Goal: Transaction & Acquisition: Purchase product/service

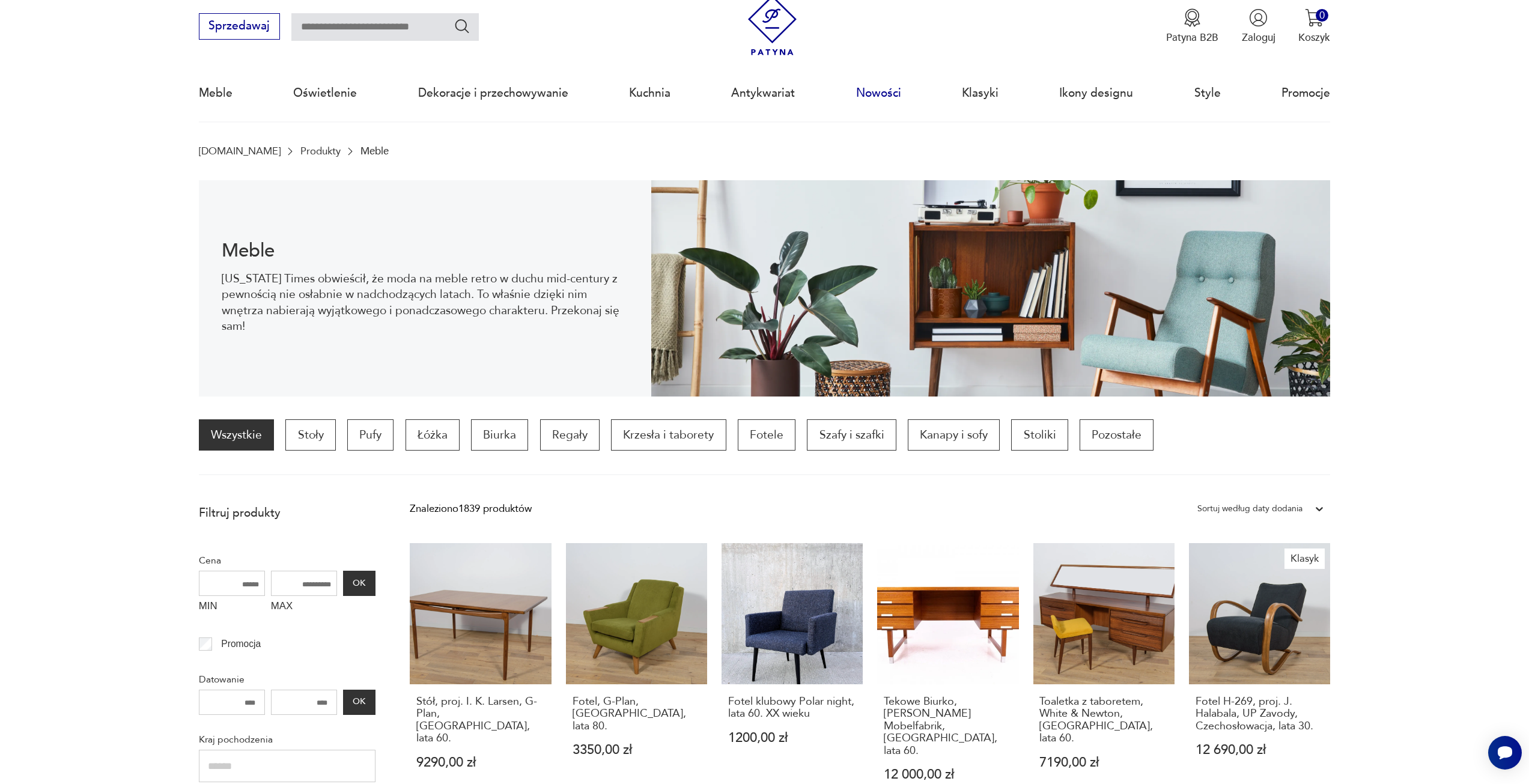
click at [880, 98] on link "Nowości" at bounding box center [878, 93] width 45 height 55
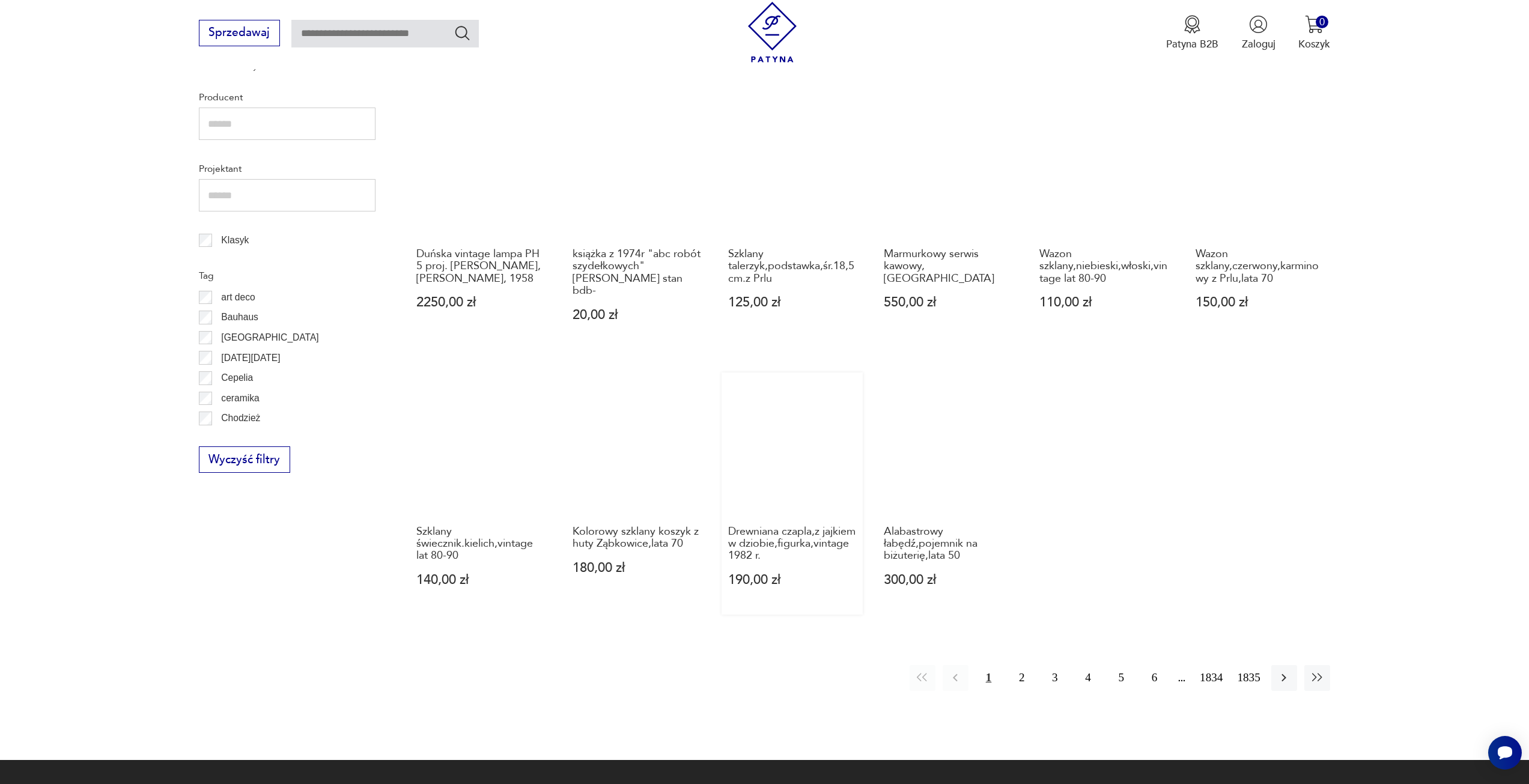
scroll to position [701, 0]
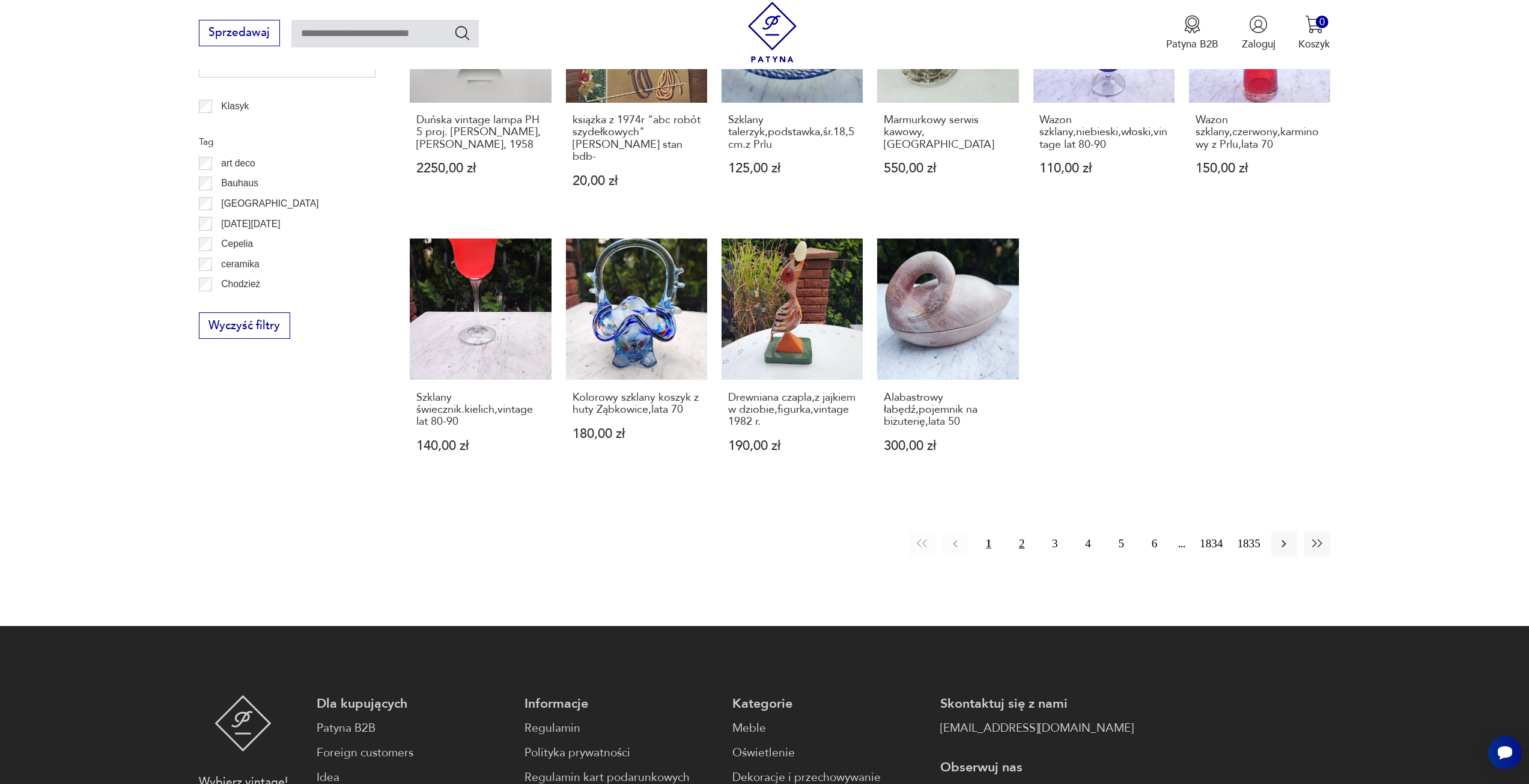
click at [1027, 557] on button "2" at bounding box center [1021, 544] width 26 height 26
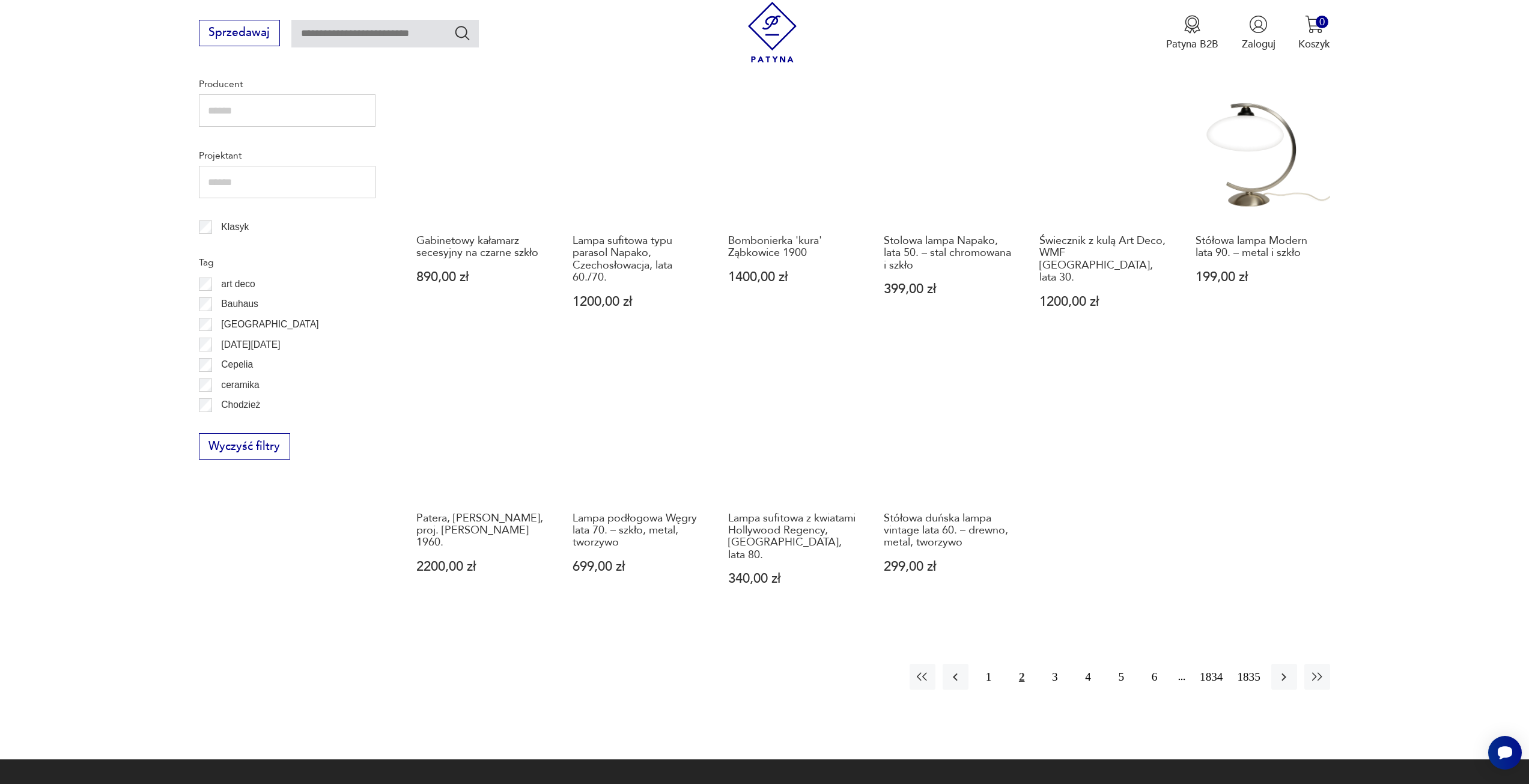
scroll to position [581, 0]
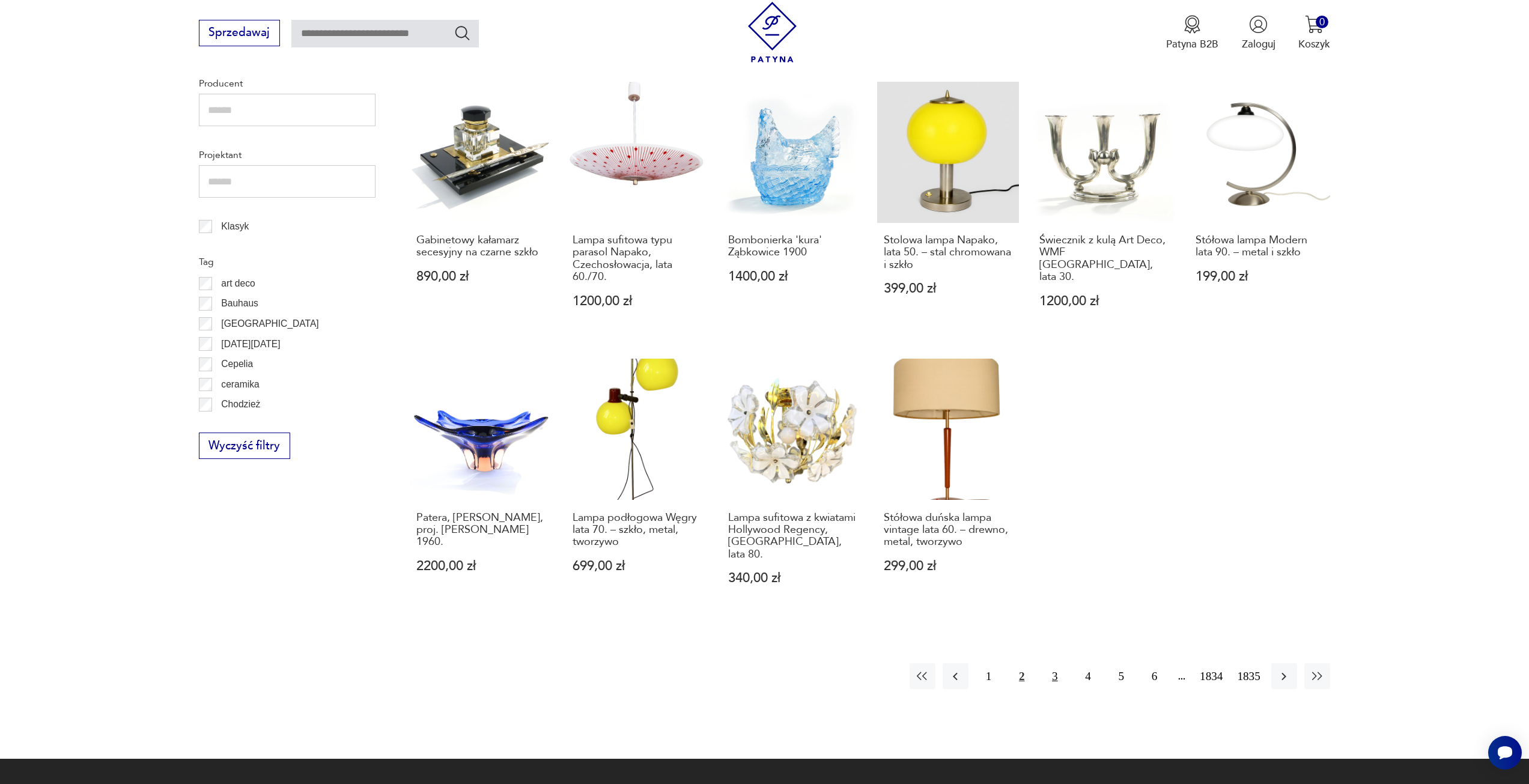
click at [1056, 664] on button "3" at bounding box center [1055, 676] width 26 height 26
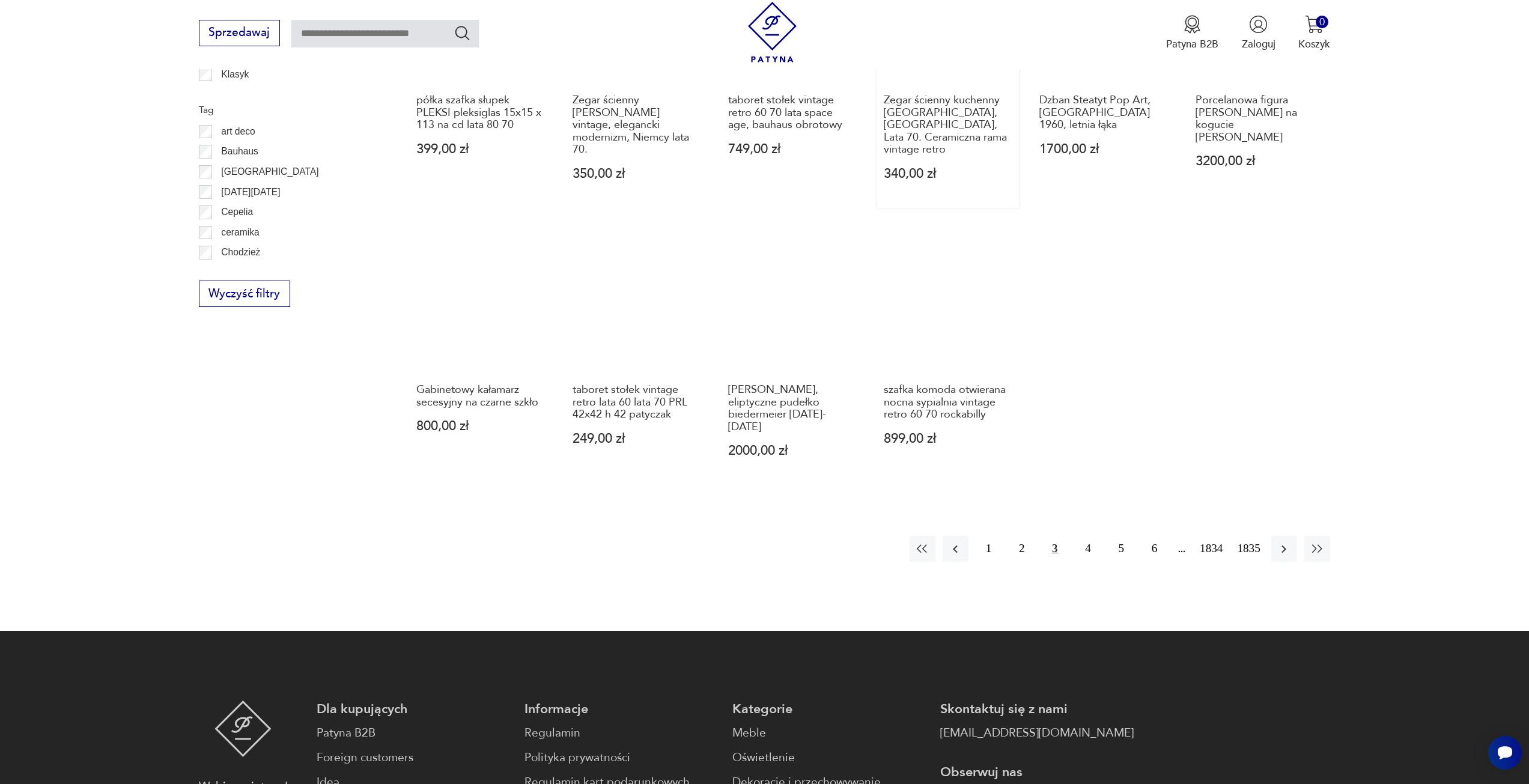
scroll to position [641, 0]
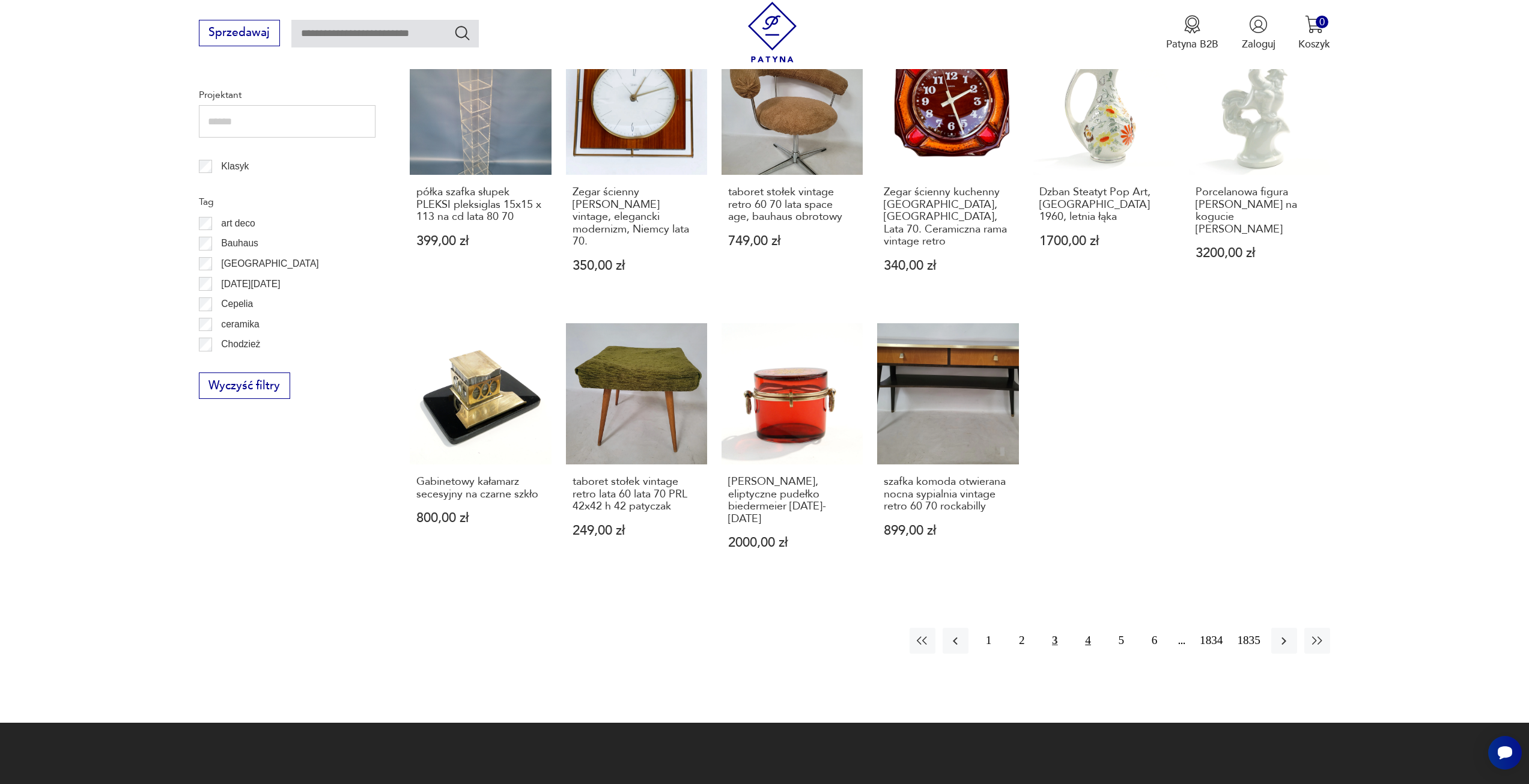
click at [1087, 627] on button "4" at bounding box center [1087, 640] width 26 height 26
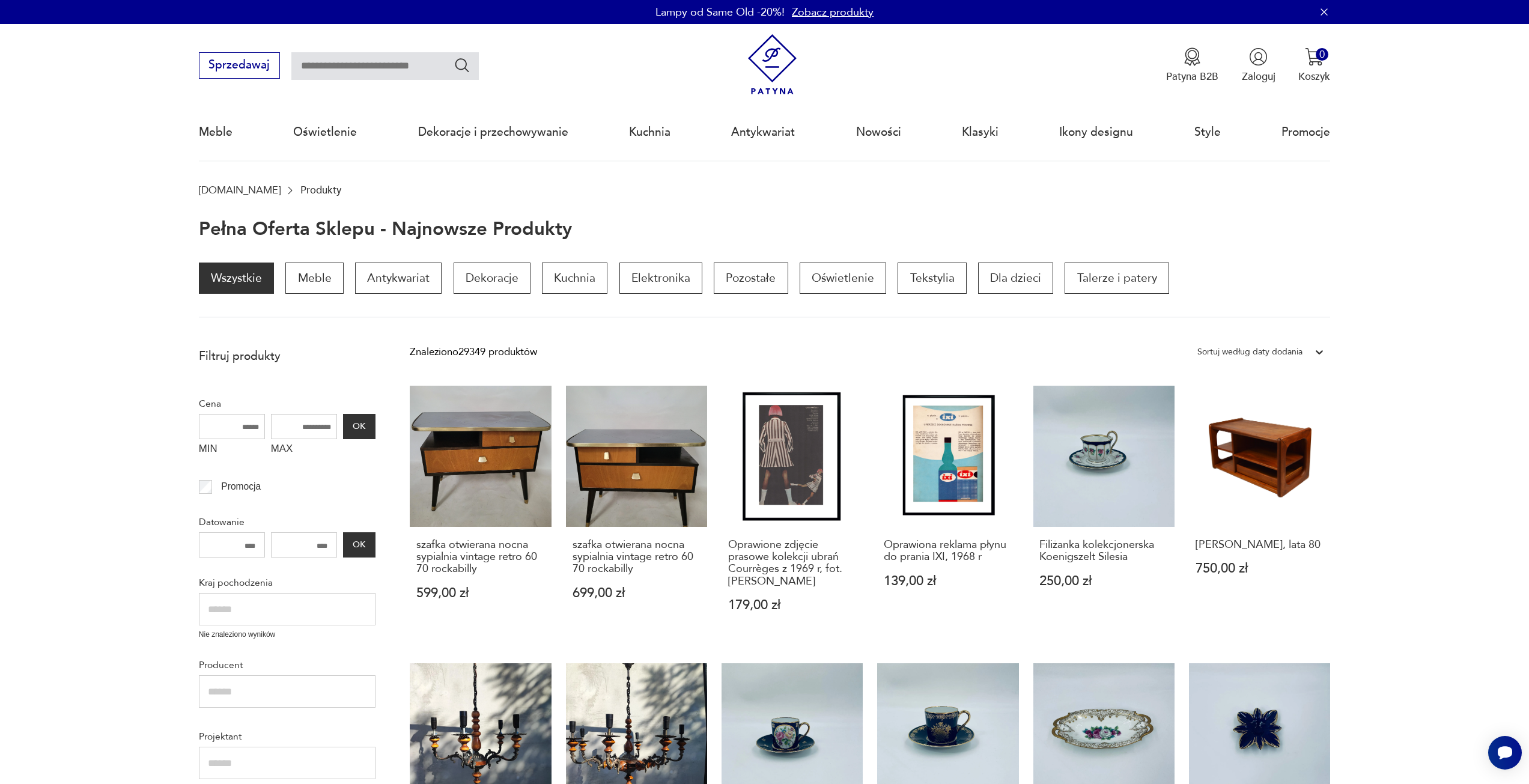
click at [350, 60] on input "text" at bounding box center [385, 66] width 188 height 28
type input "*****"
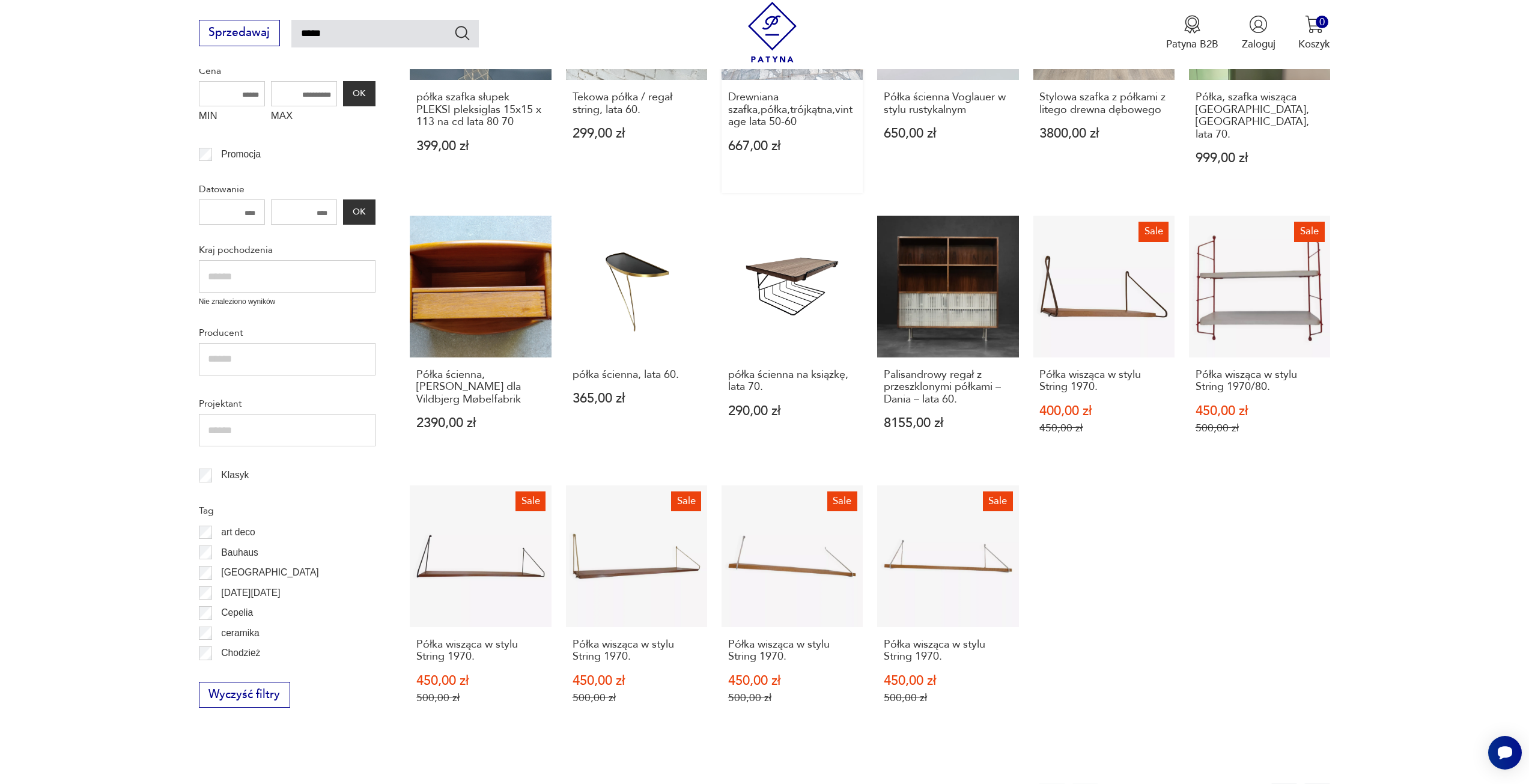
scroll to position [609, 0]
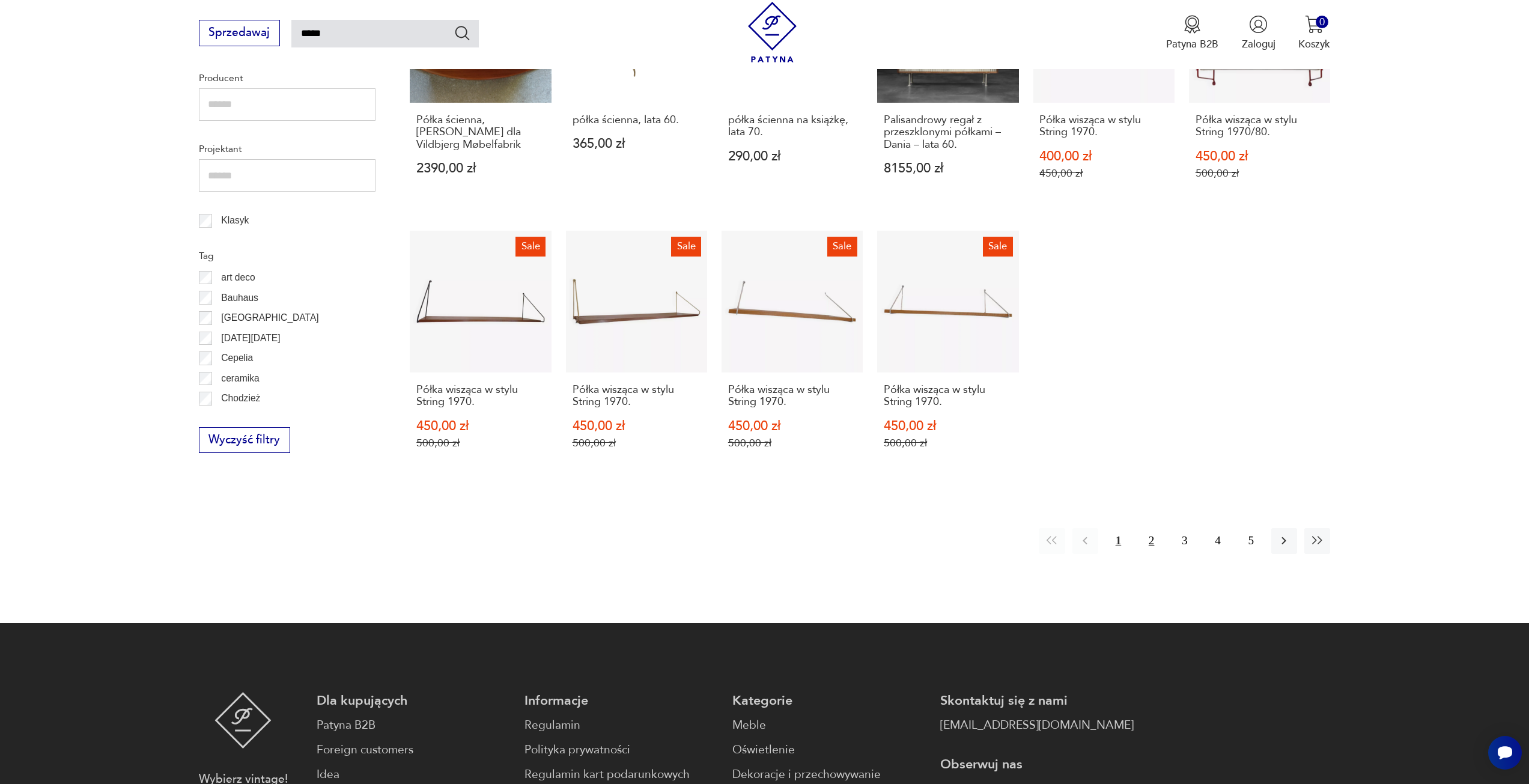
click at [1154, 531] on button "2" at bounding box center [1151, 540] width 26 height 26
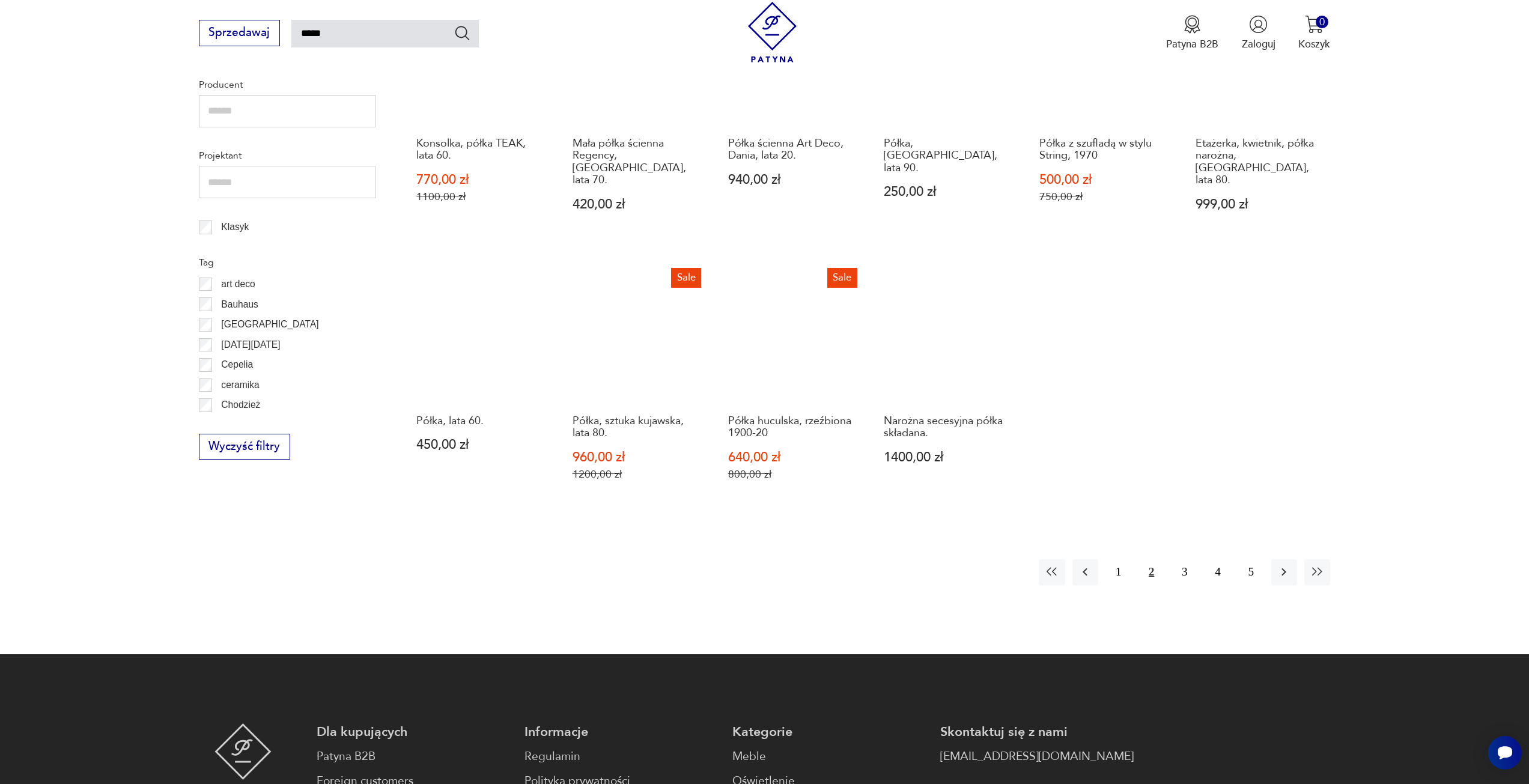
scroll to position [609, 0]
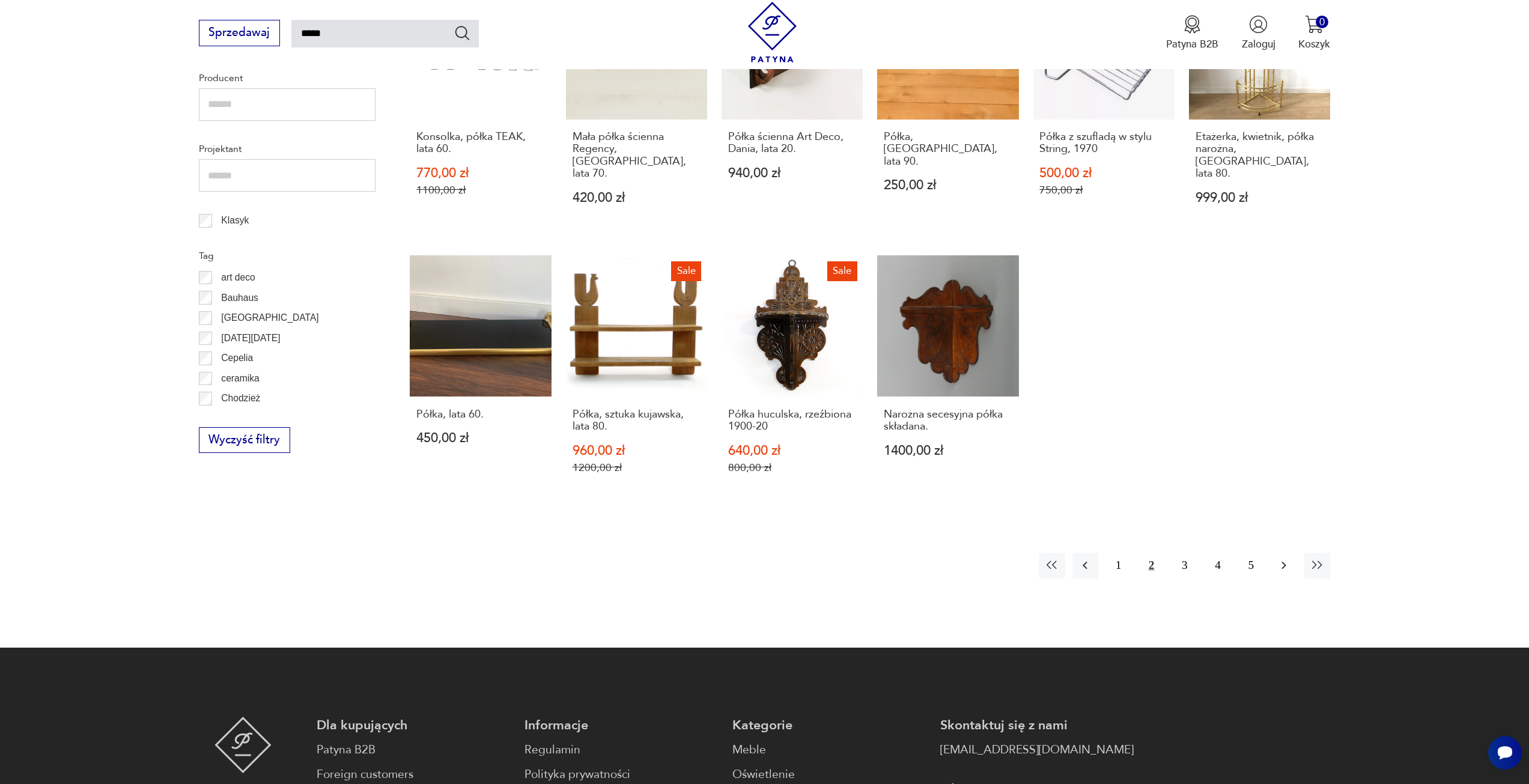
click at [1284, 559] on icon "button" at bounding box center [1284, 565] width 15 height 15
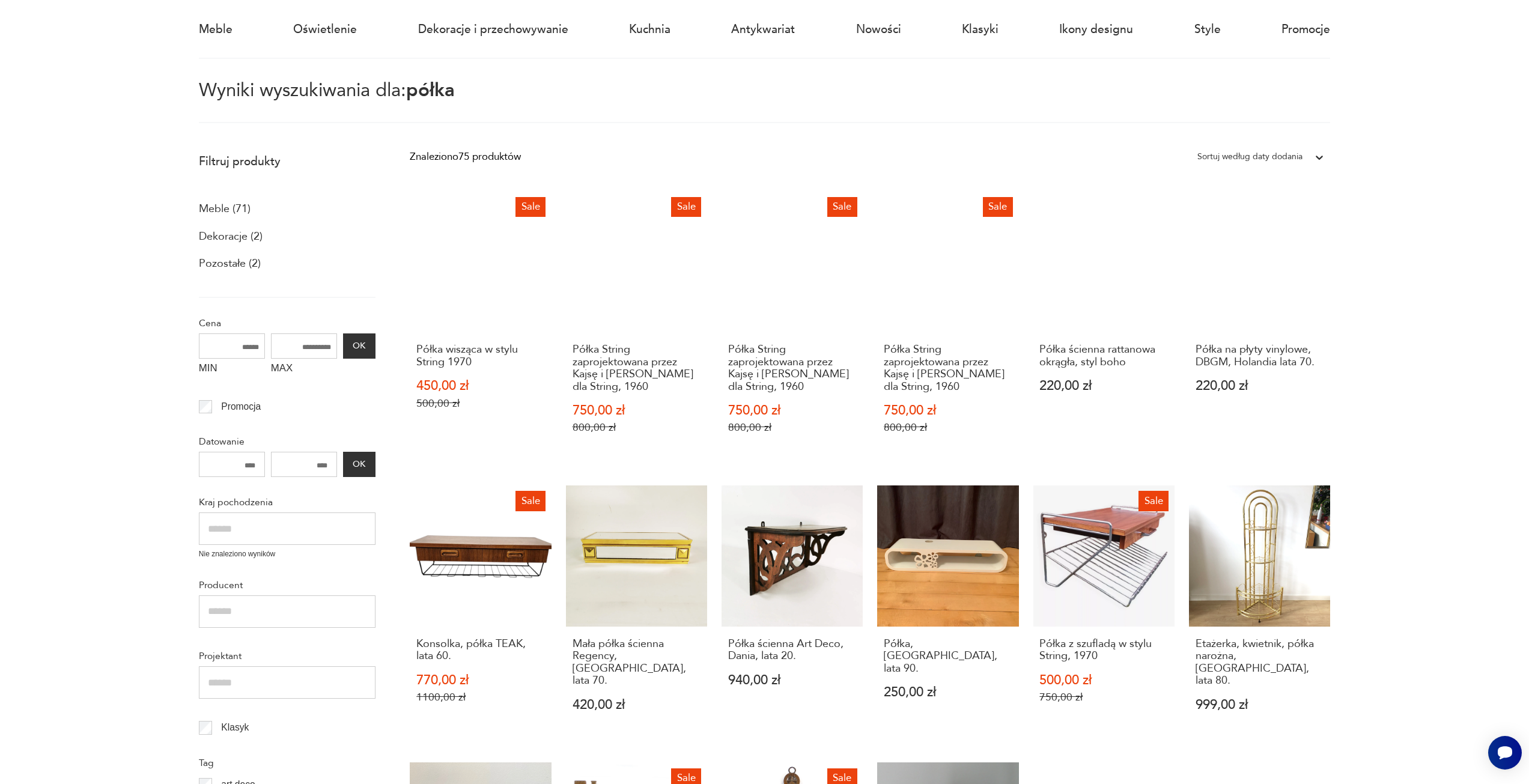
scroll to position [69, 0]
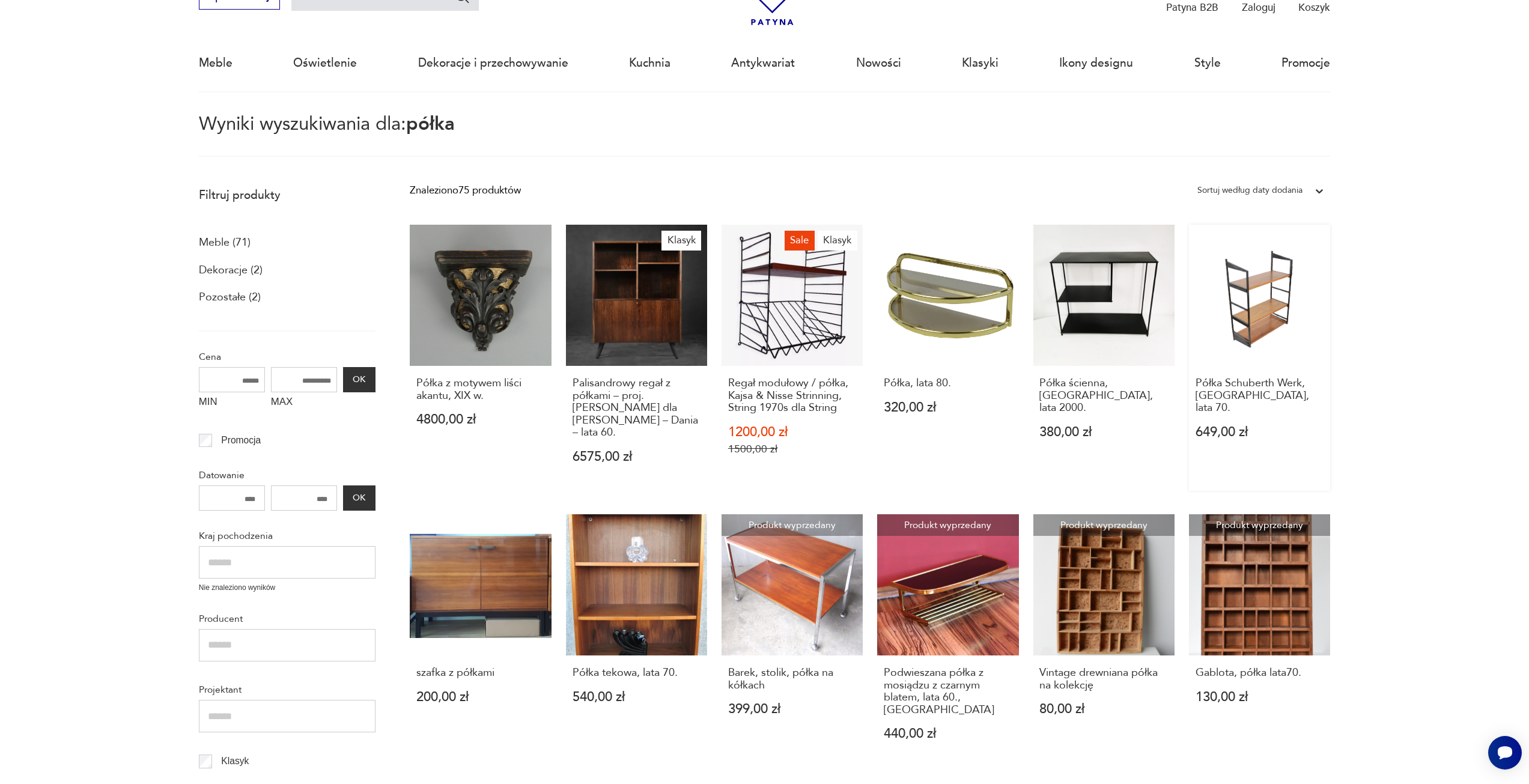
click at [1248, 287] on link "Półka Schuberth Werk, [GEOGRAPHIC_DATA], lata 70. 649,00 zł" at bounding box center [1260, 357] width 141 height 266
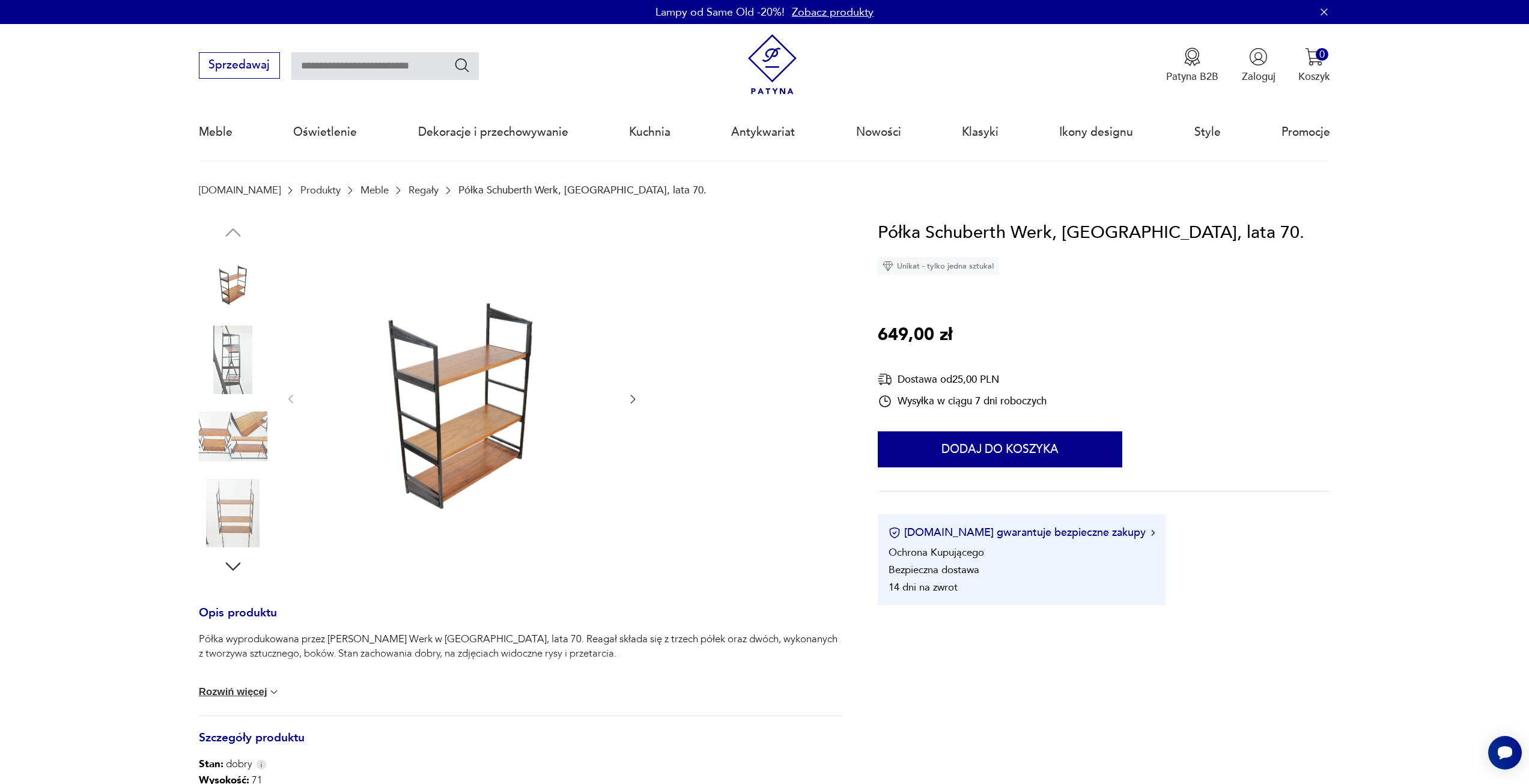
click at [628, 396] on icon "button" at bounding box center [633, 398] width 12 height 12
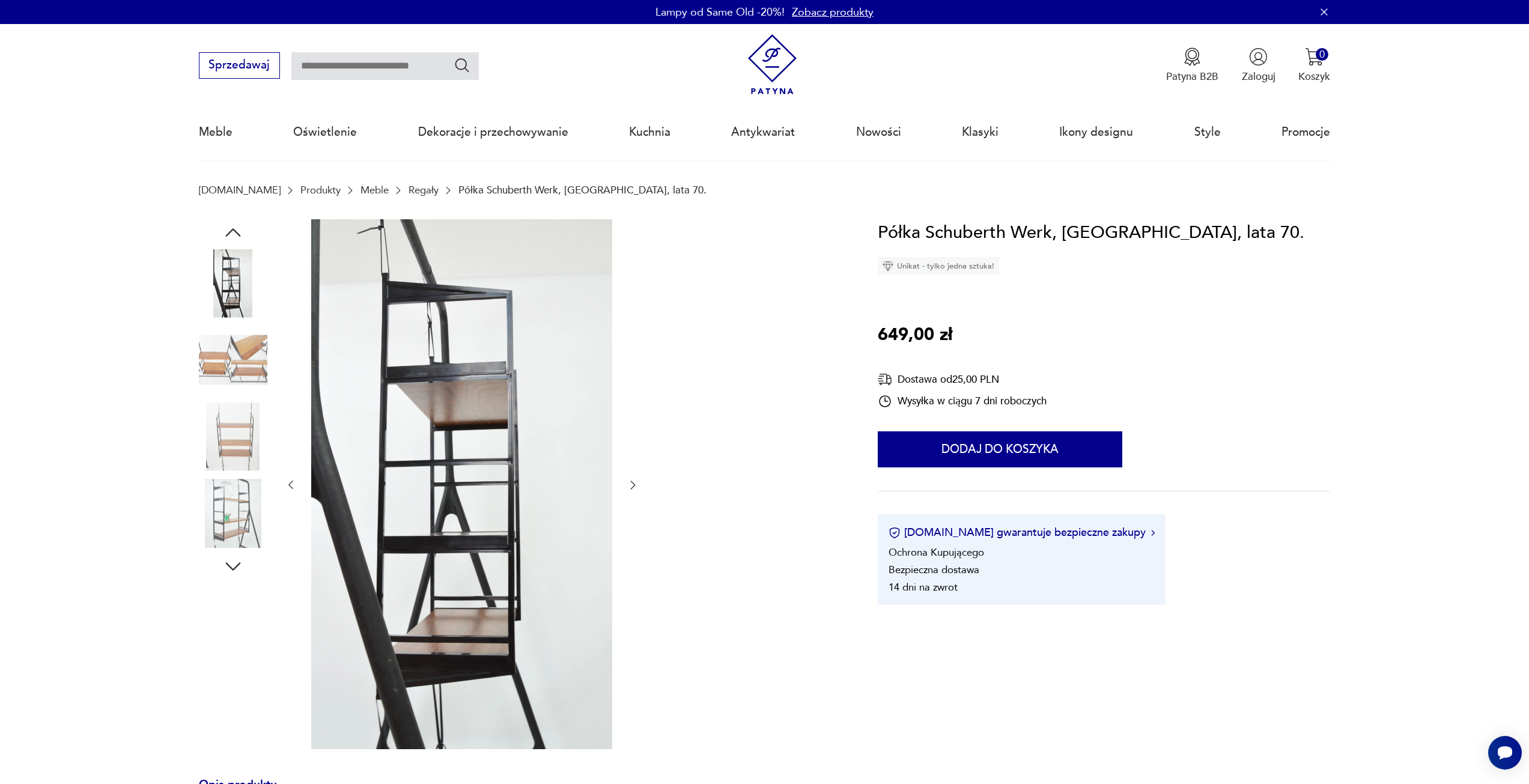
click at [631, 485] on icon "button" at bounding box center [633, 485] width 12 height 12
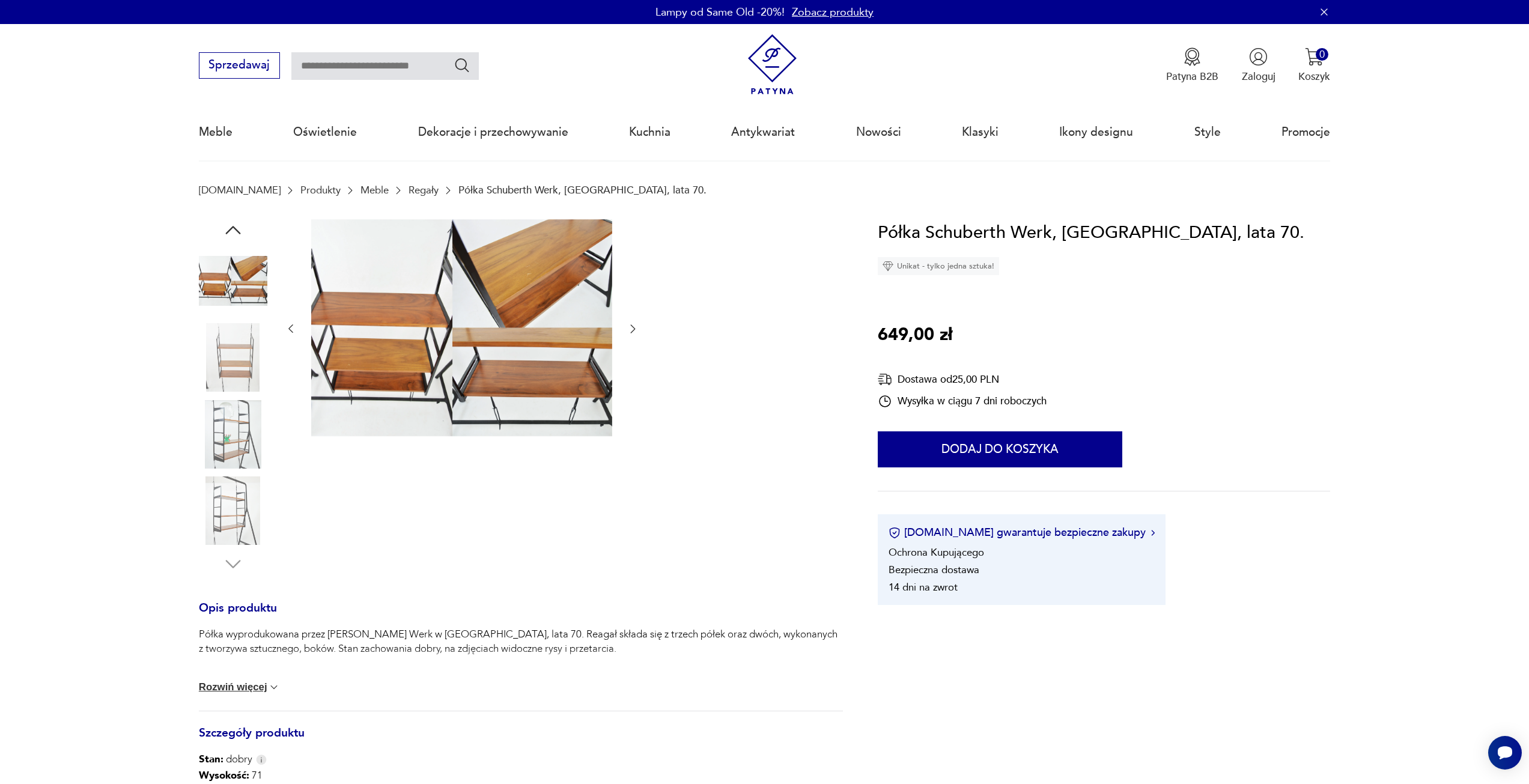
click at [637, 327] on icon "button" at bounding box center [633, 329] width 12 height 12
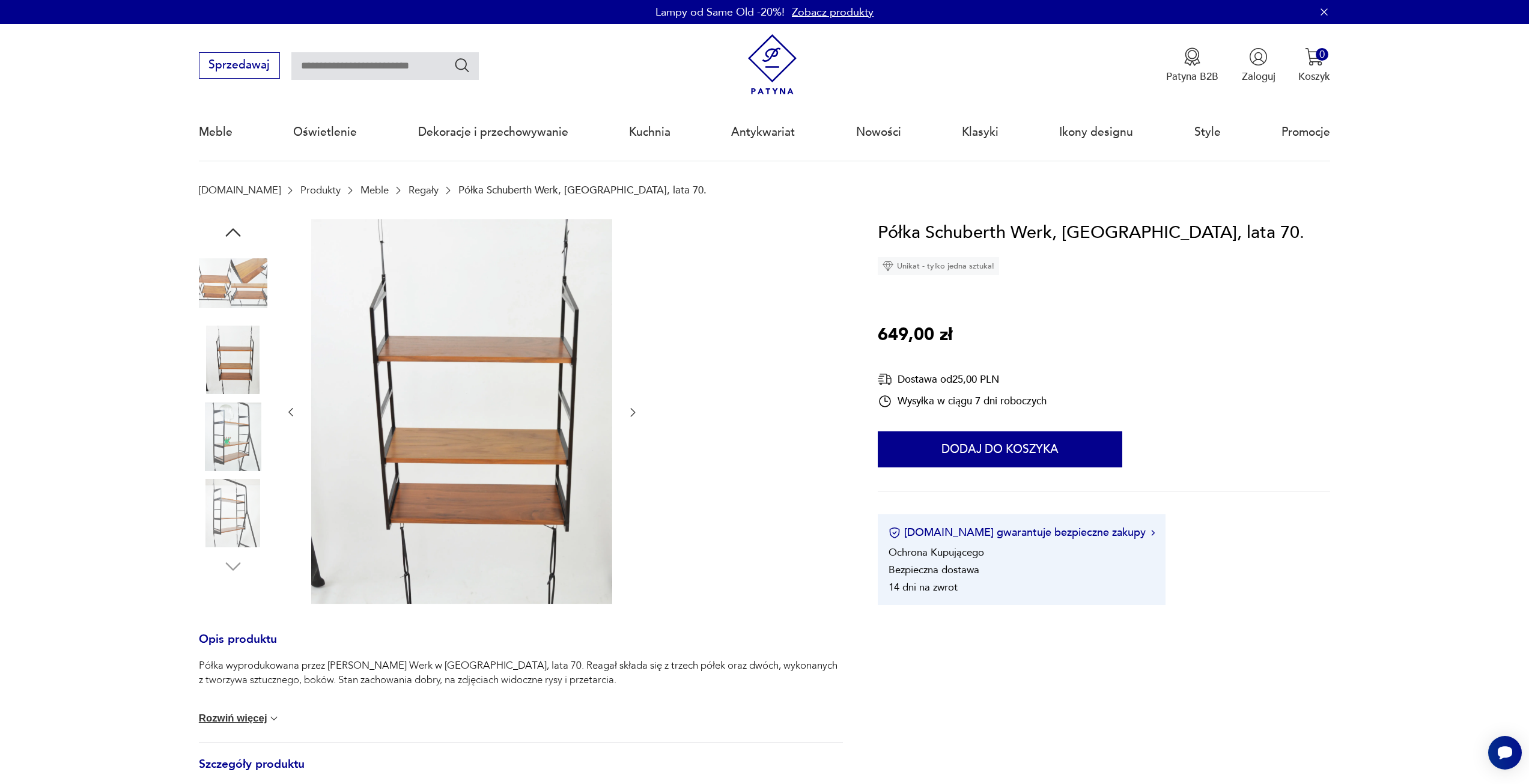
type input "*****"
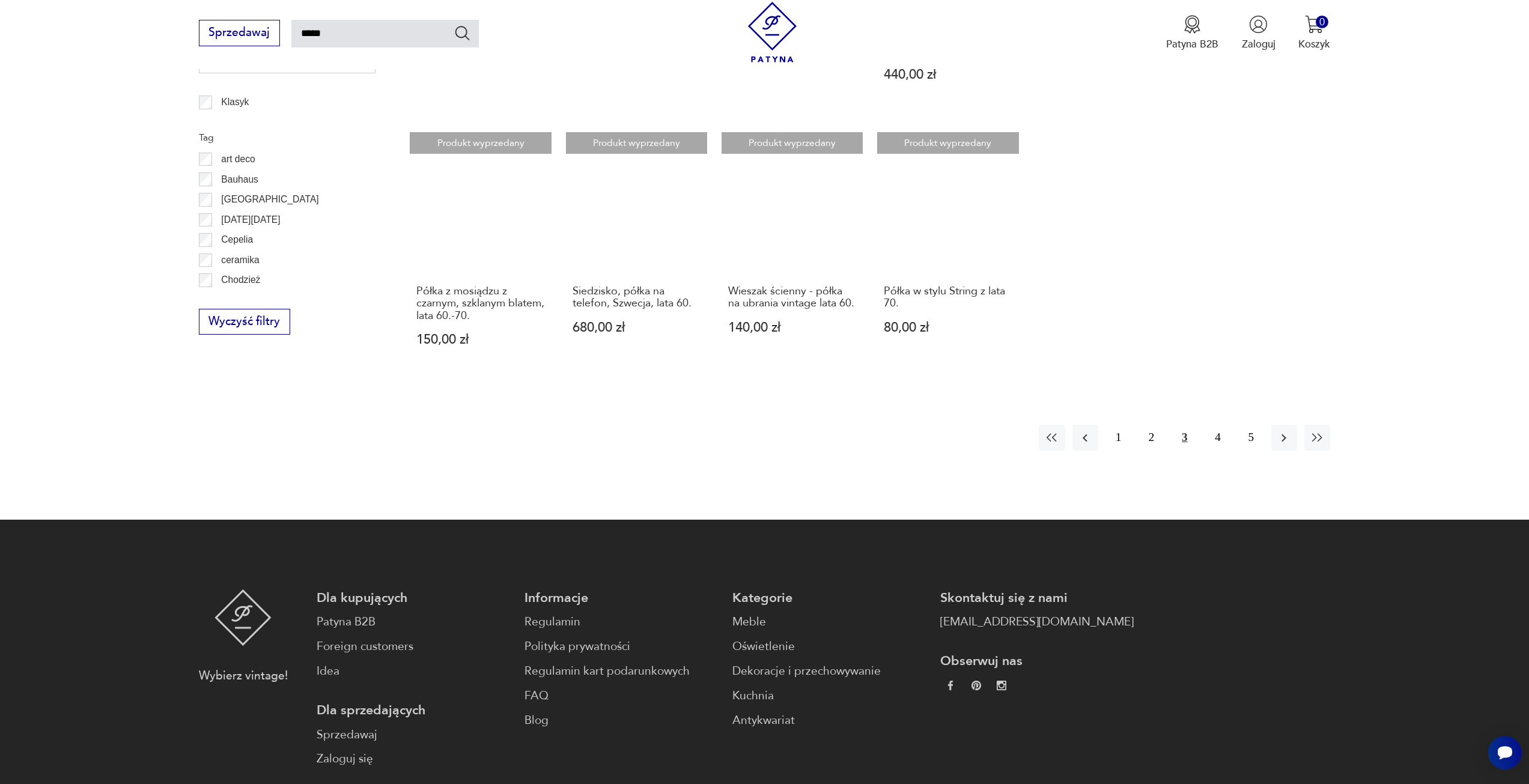
scroll to position [730, 0]
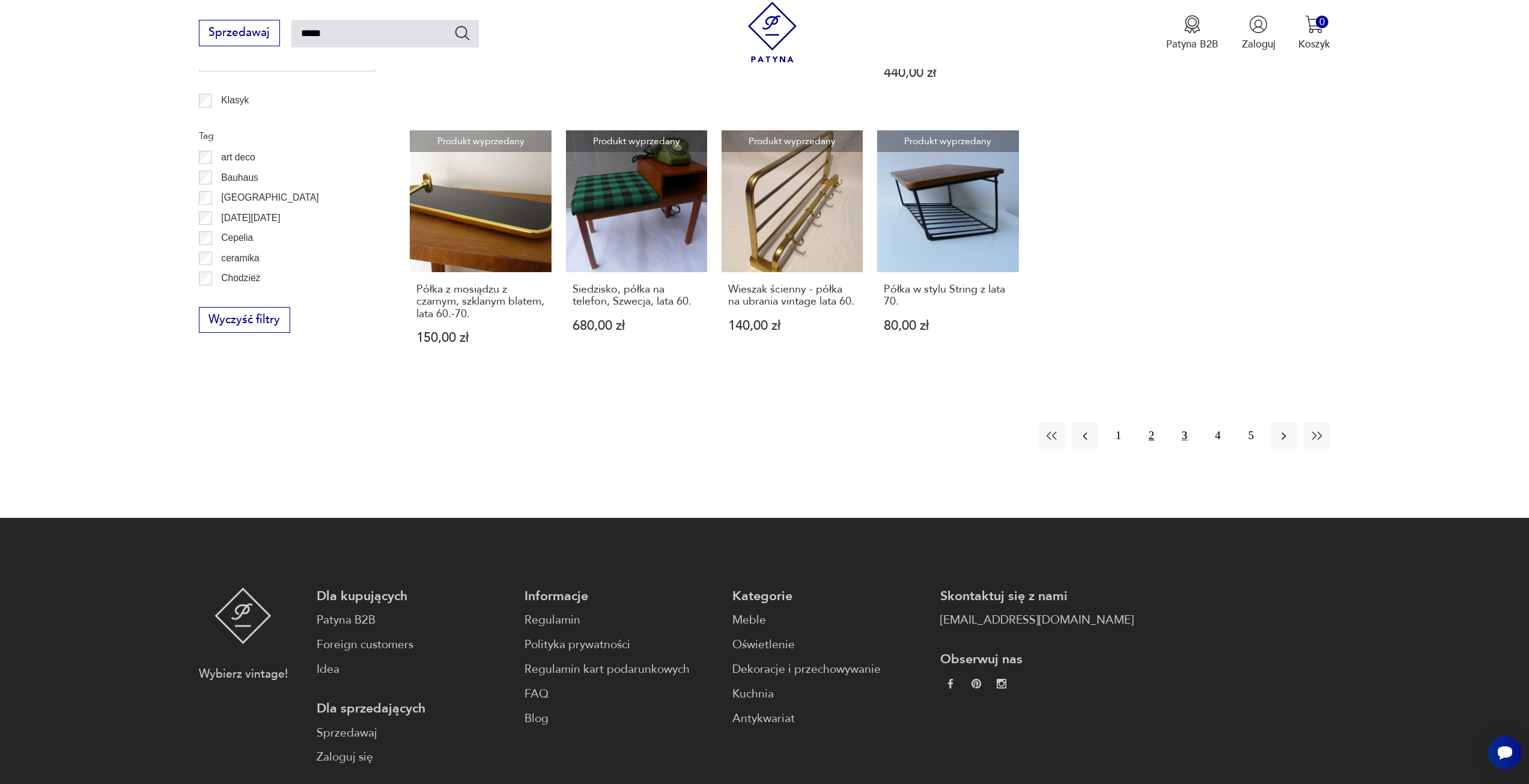
click at [1152, 428] on button "2" at bounding box center [1151, 435] width 26 height 26
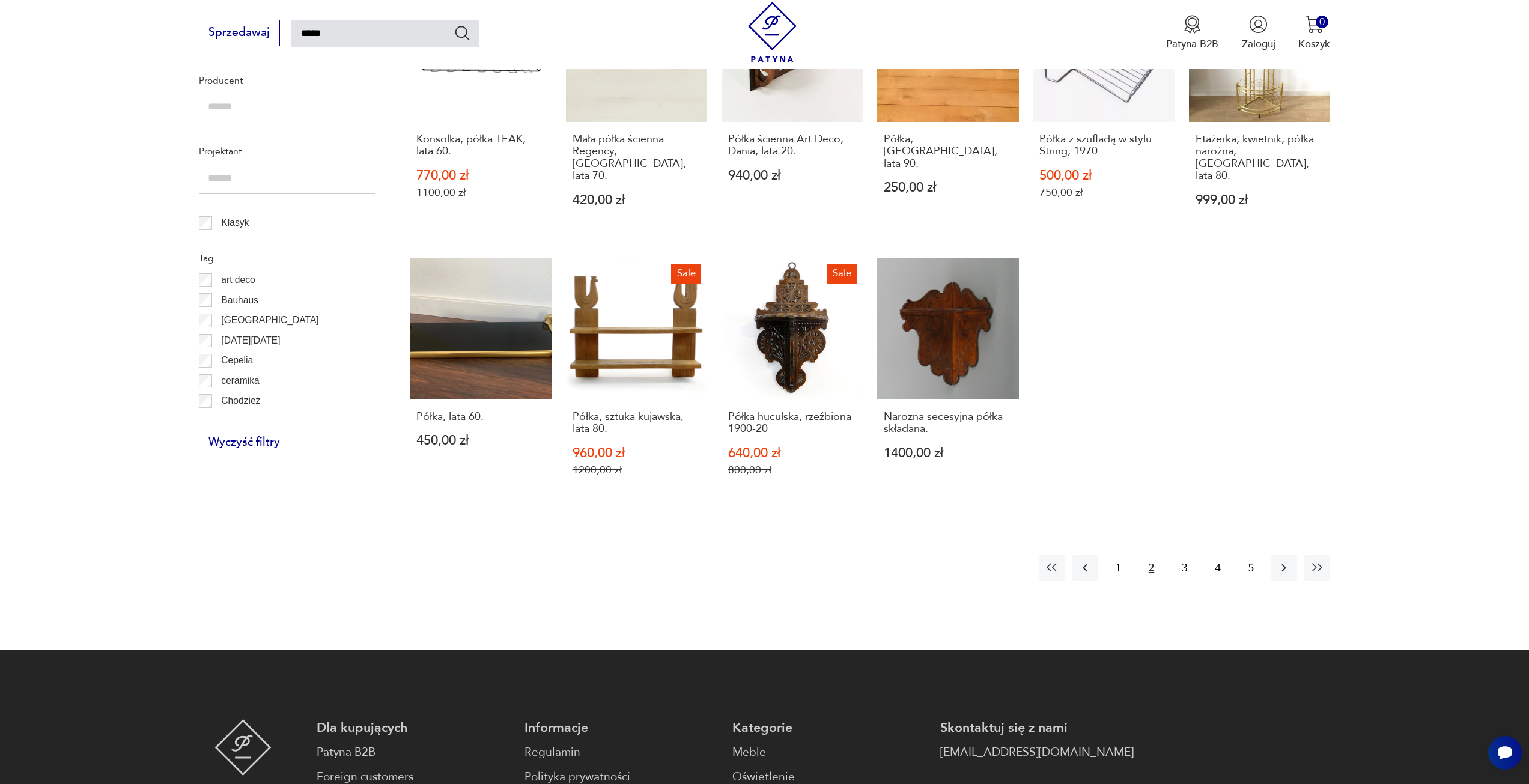
scroll to position [609, 0]
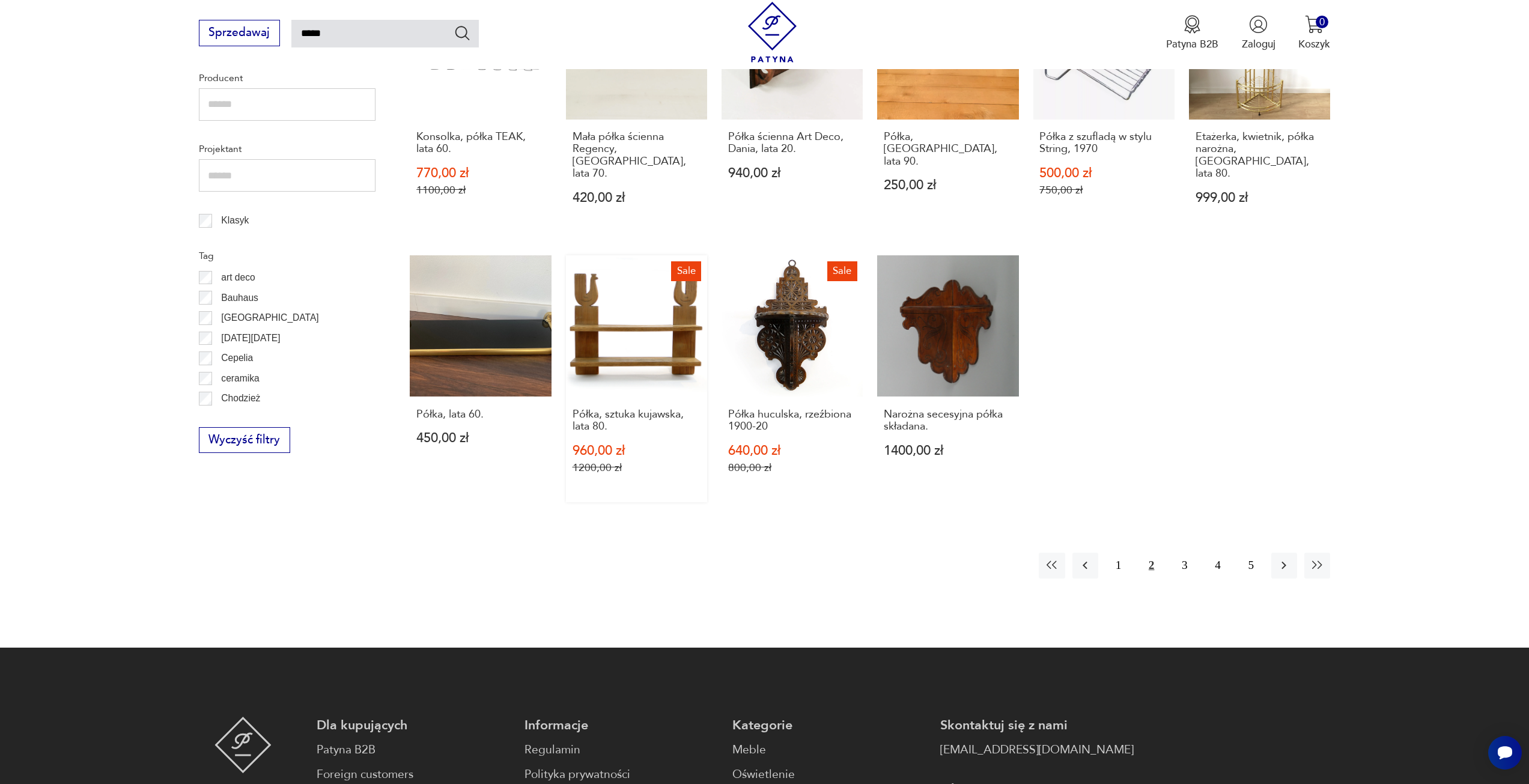
click at [678, 327] on link "Sale Półka, sztuka kujawska, lata 80. 960,00 zł 1200,00 zł" at bounding box center [636, 379] width 141 height 246
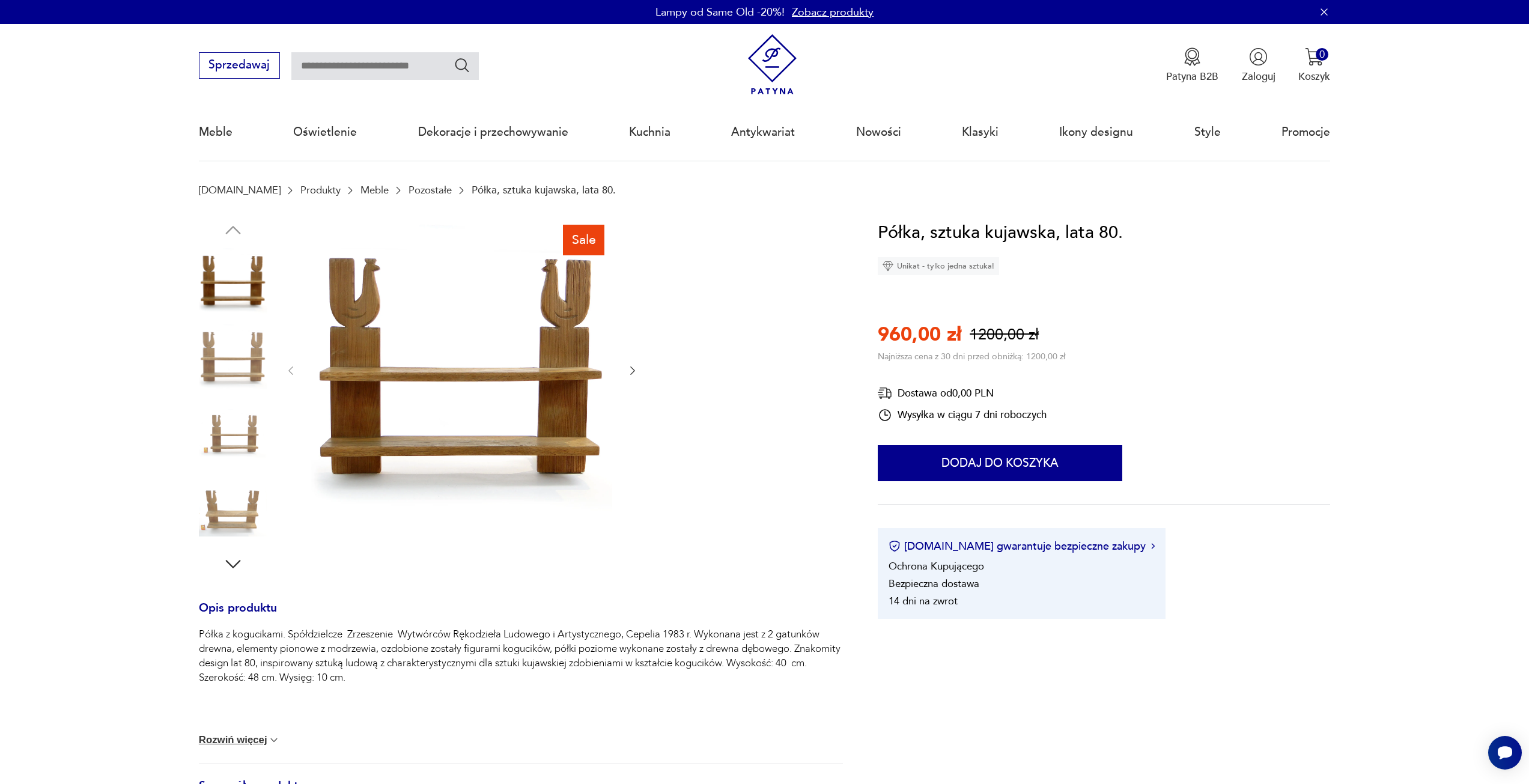
click at [631, 370] on icon "button" at bounding box center [633, 371] width 12 height 12
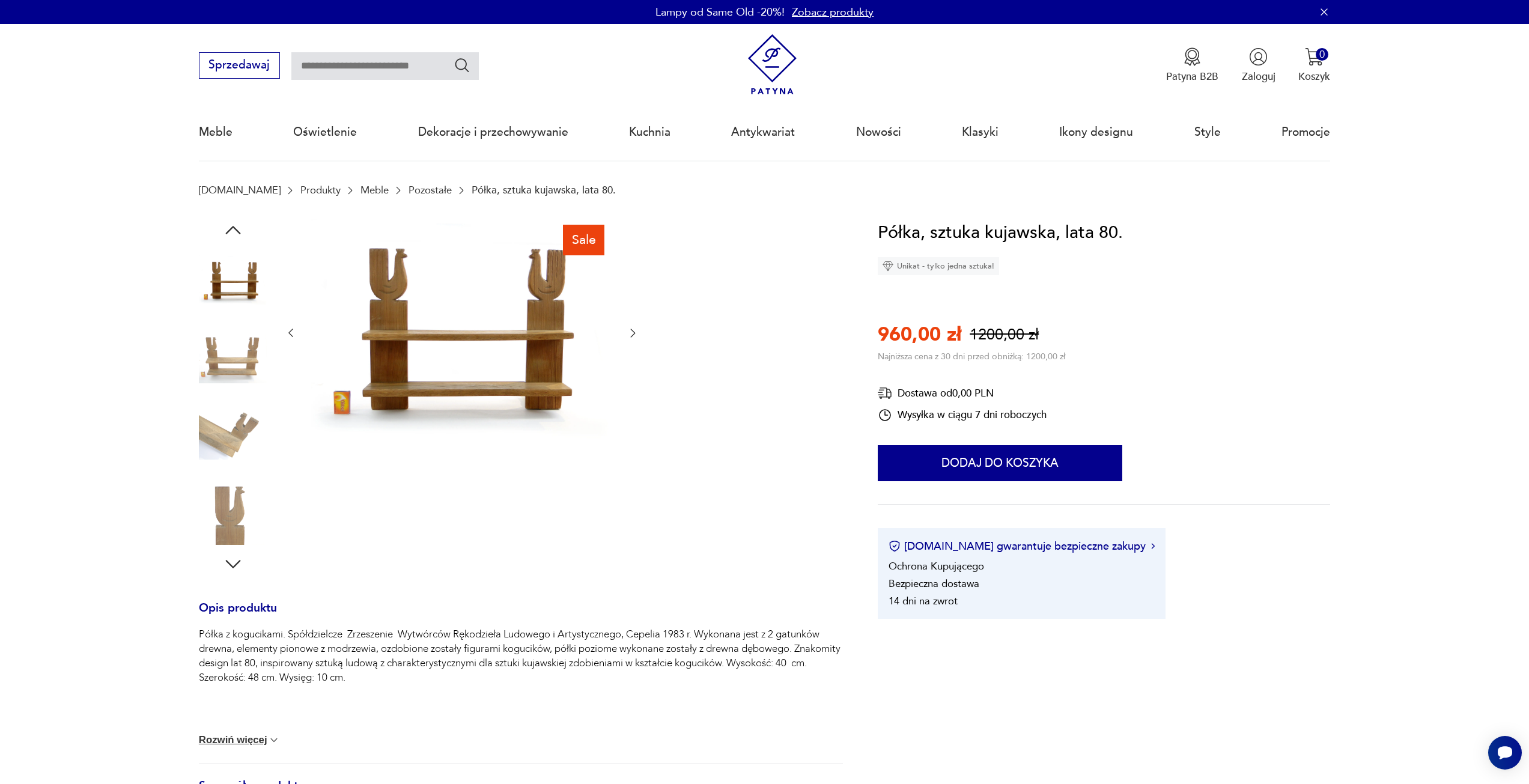
click at [631, 370] on div at bounding box center [462, 333] width 355 height 228
click at [631, 330] on icon "button" at bounding box center [634, 333] width 5 height 9
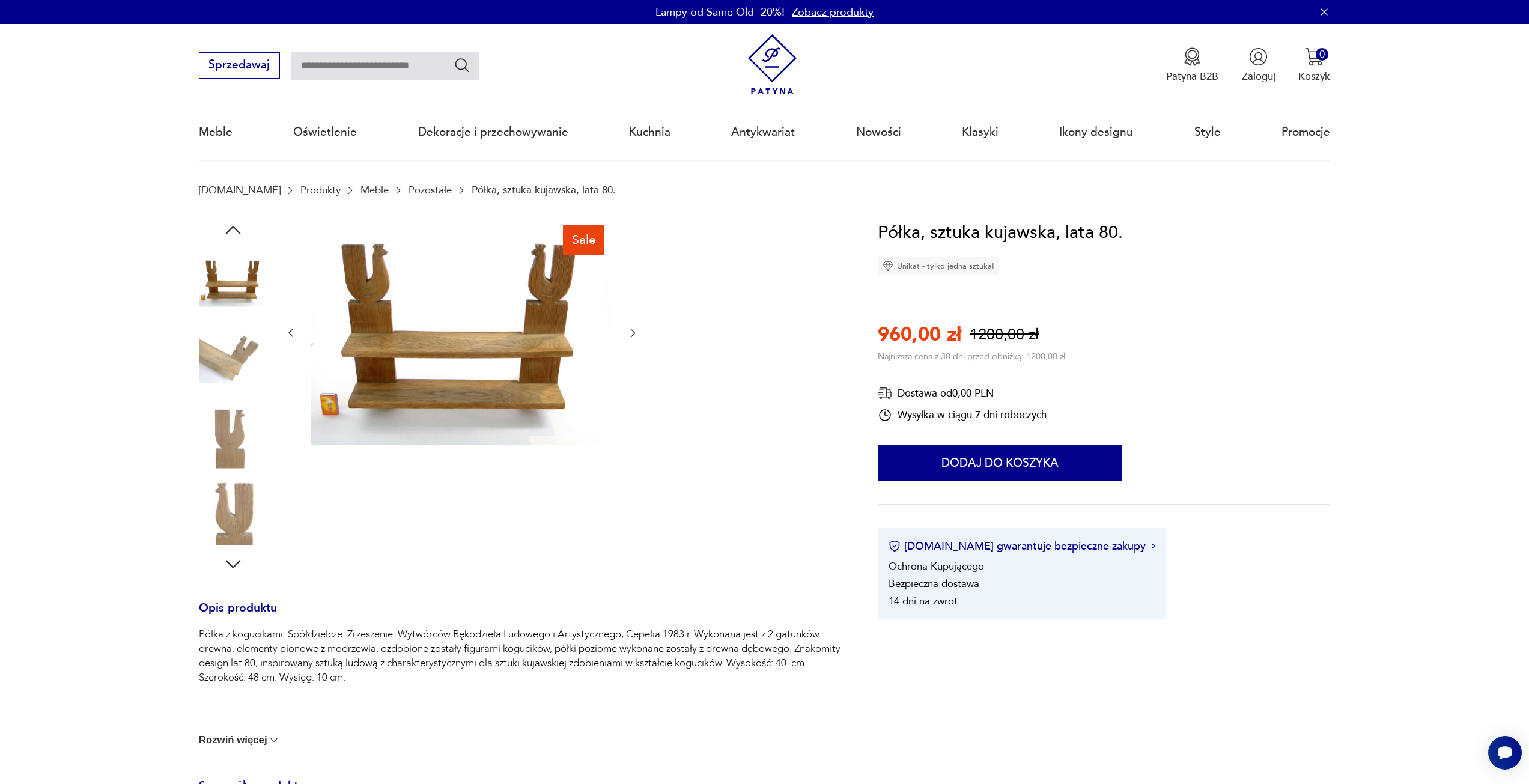
click at [631, 330] on icon "button" at bounding box center [634, 333] width 5 height 9
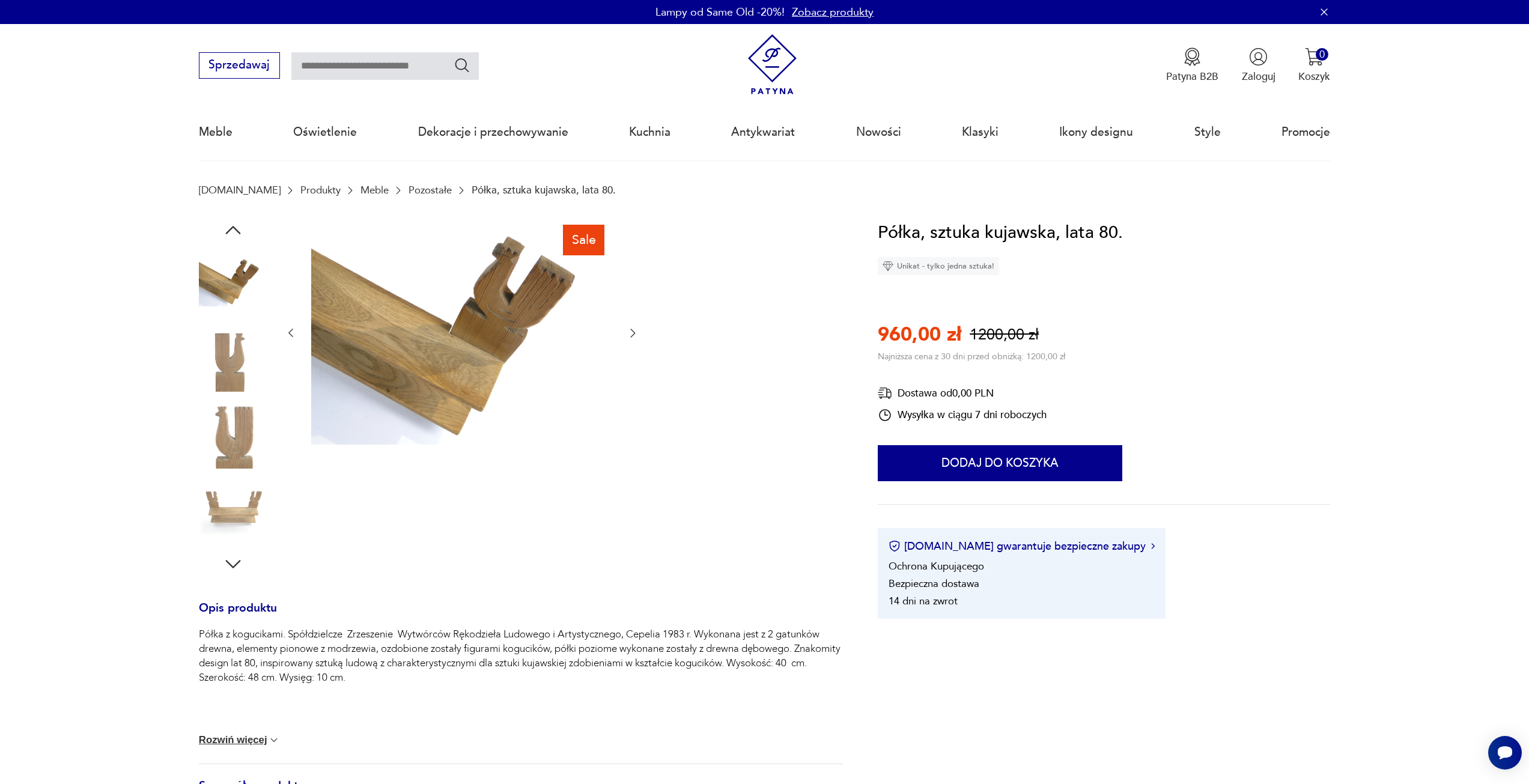
click at [631, 330] on icon "button" at bounding box center [634, 333] width 5 height 9
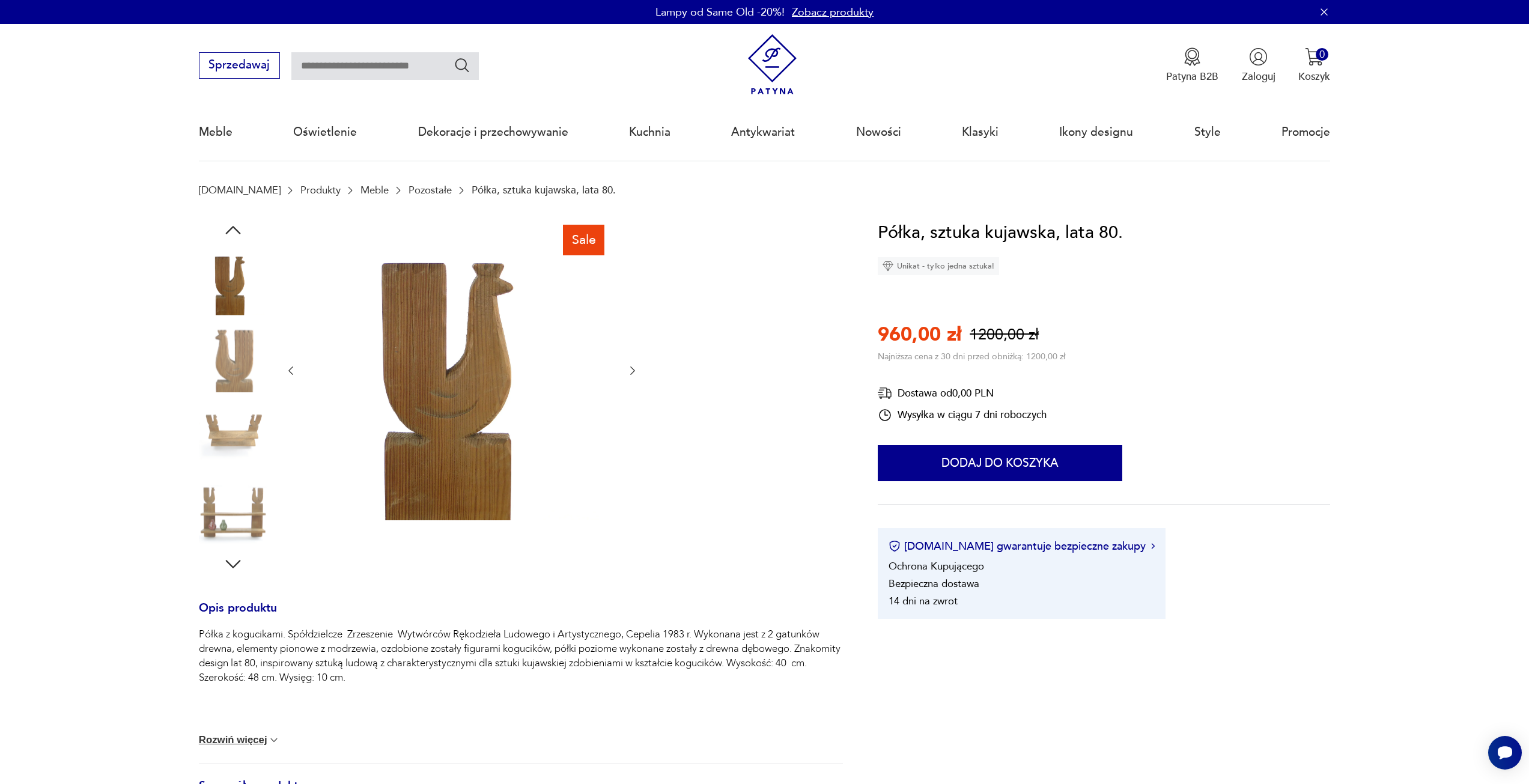
click at [631, 330] on div at bounding box center [462, 371] width 355 height 303
click at [633, 371] on icon "button" at bounding box center [633, 371] width 12 height 12
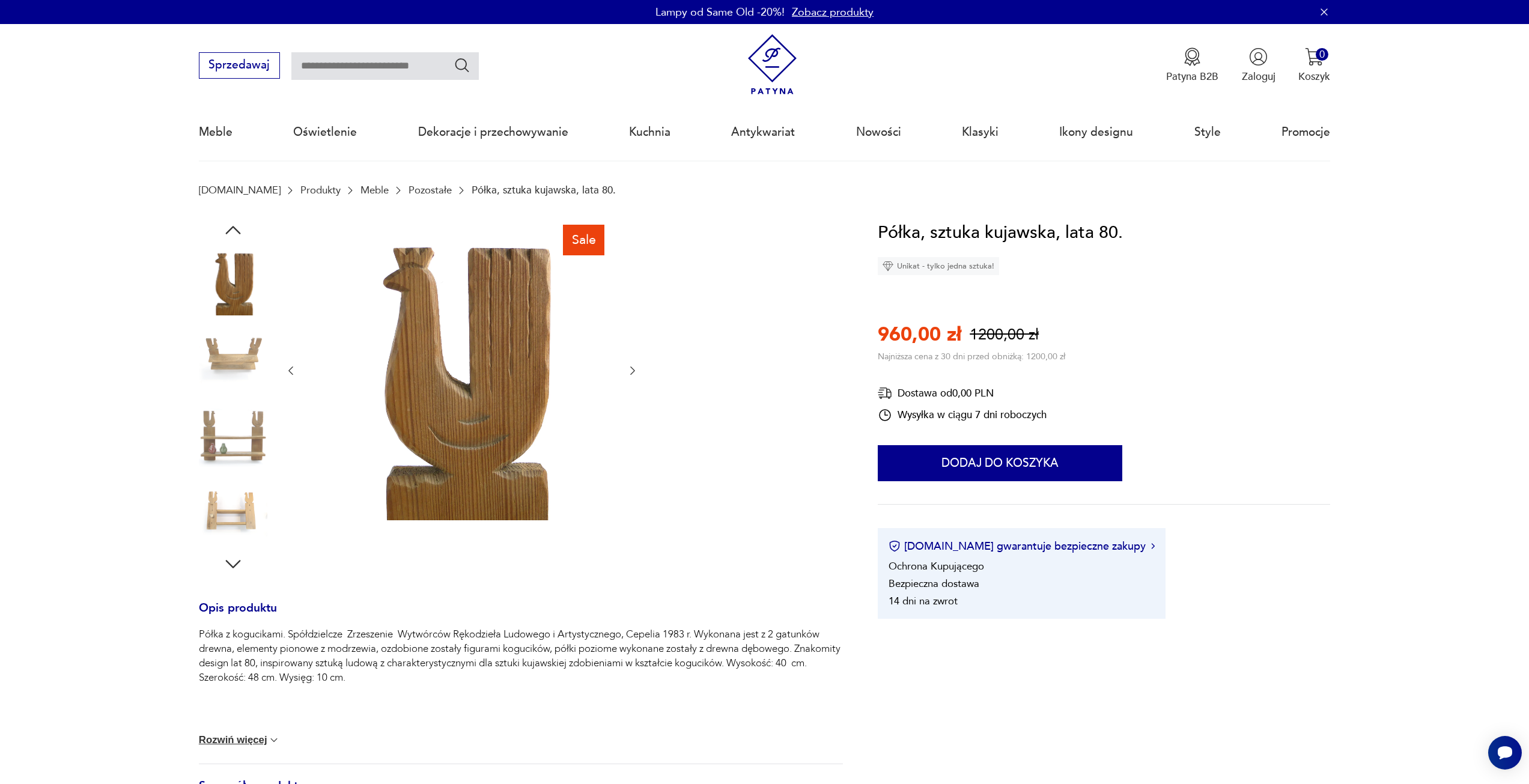
click at [632, 369] on icon "button" at bounding box center [633, 371] width 12 height 12
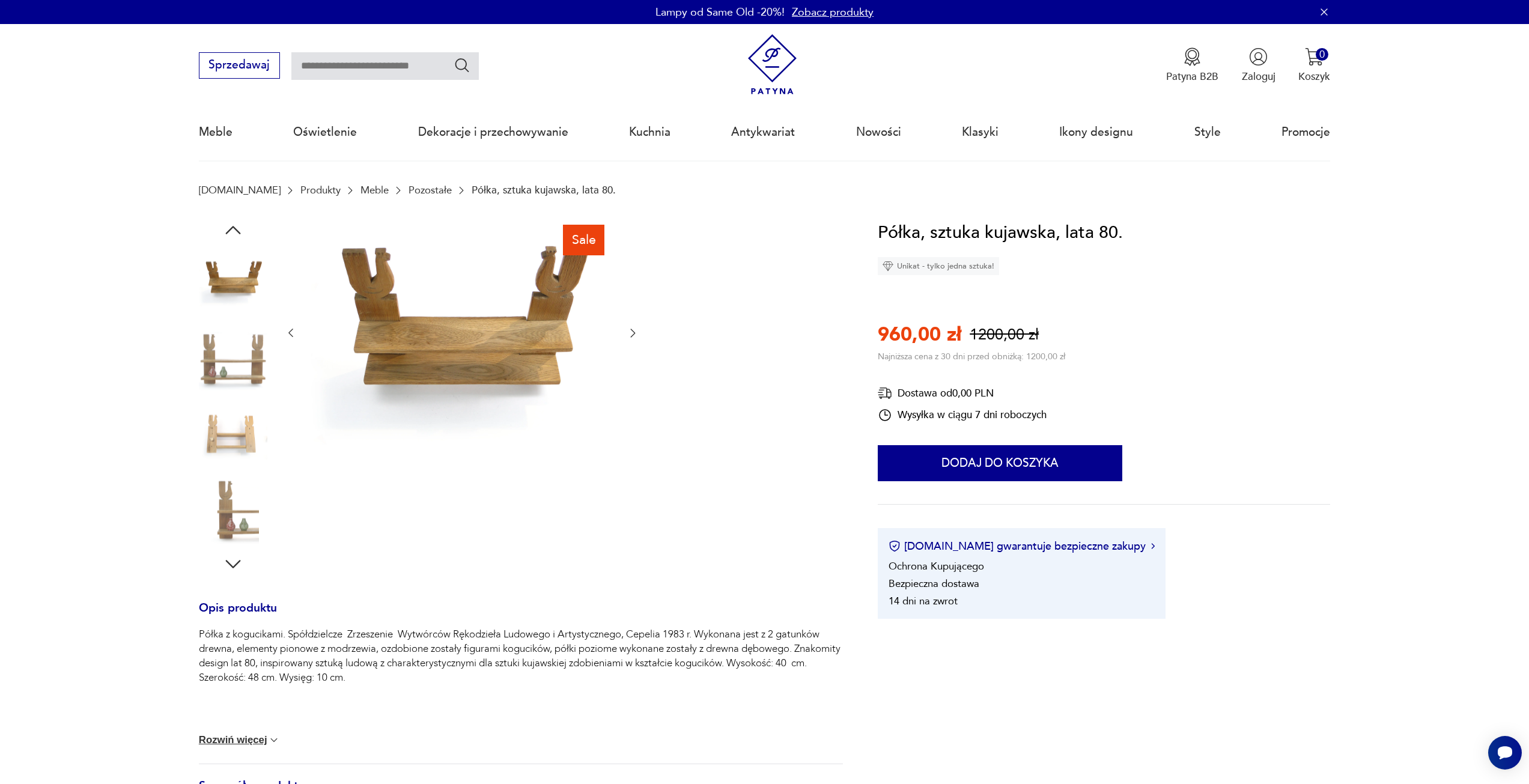
click at [628, 333] on icon "button" at bounding box center [633, 333] width 12 height 12
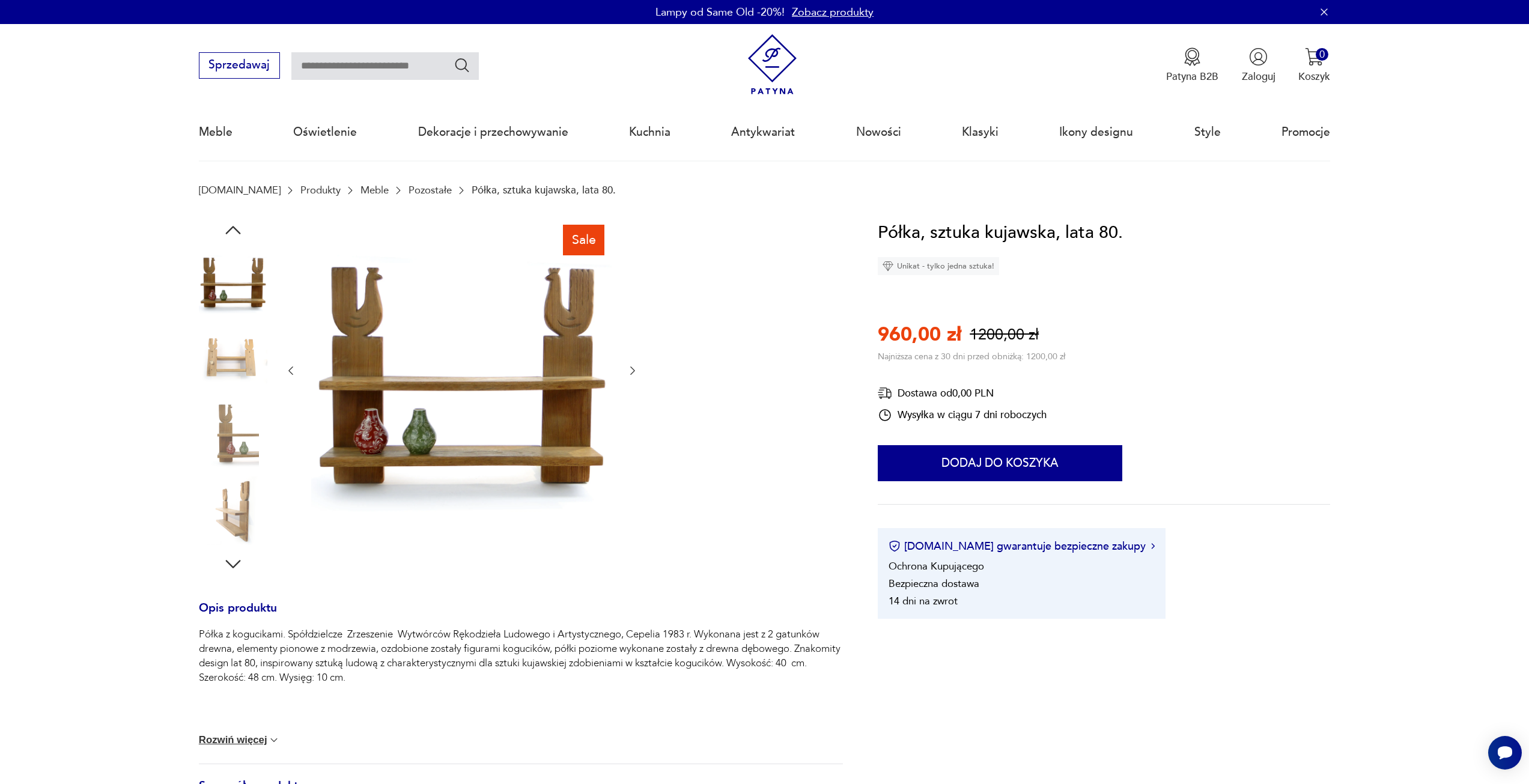
click at [634, 367] on icon "button" at bounding box center [633, 371] width 12 height 12
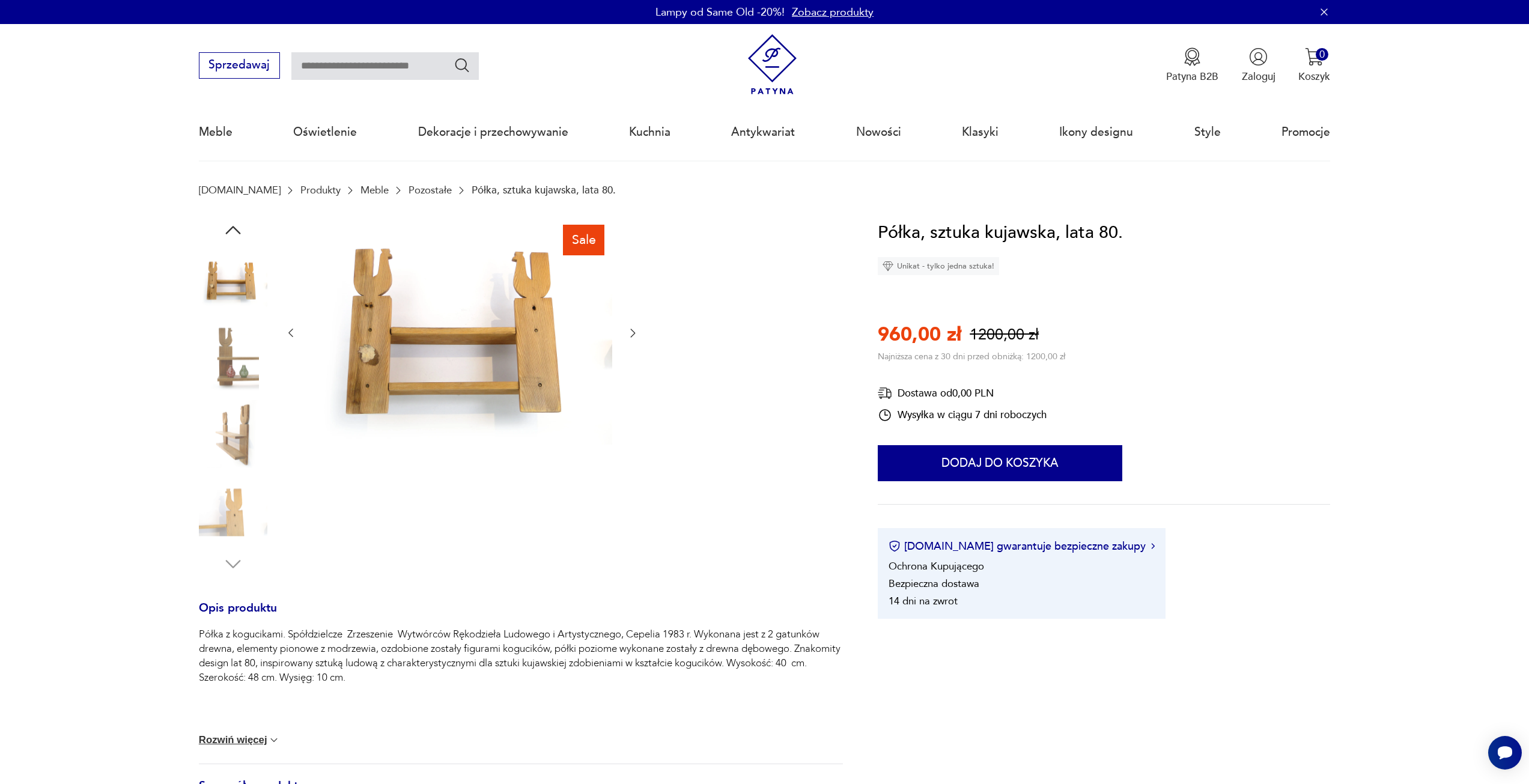
click at [449, 353] on img at bounding box center [461, 332] width 301 height 225
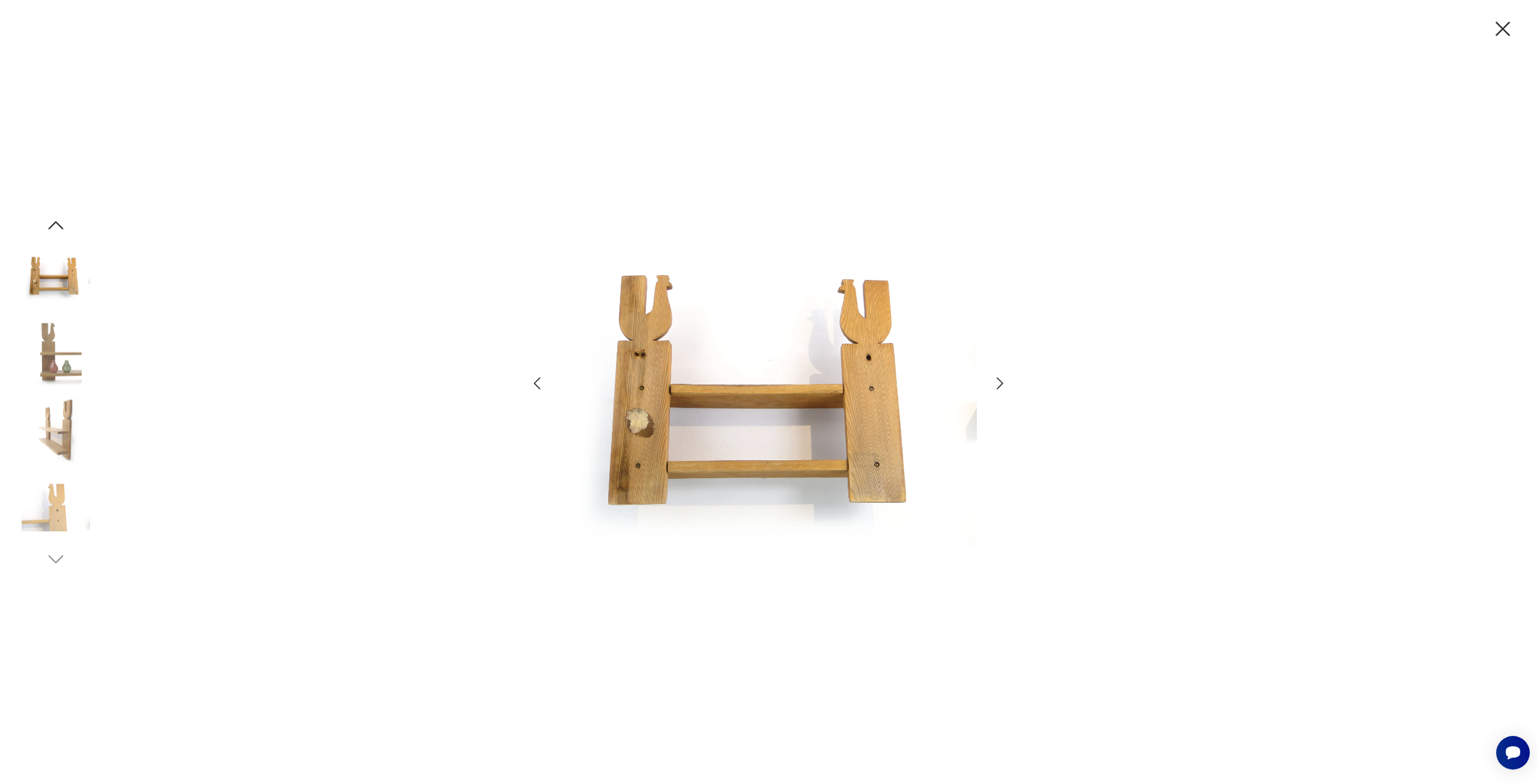
click at [998, 386] on icon "button" at bounding box center [1000, 383] width 17 height 17
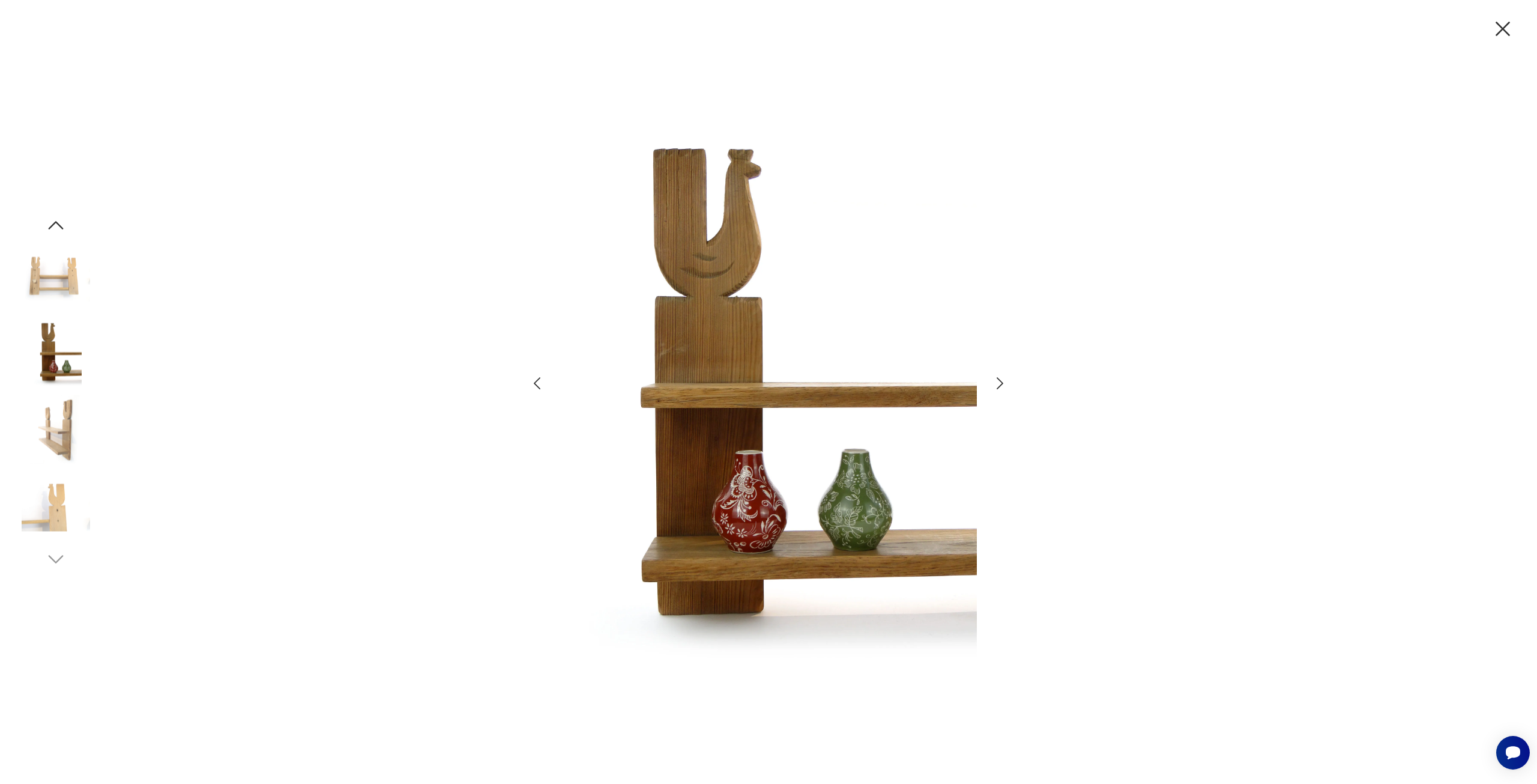
click at [998, 386] on icon "button" at bounding box center [1000, 383] width 17 height 17
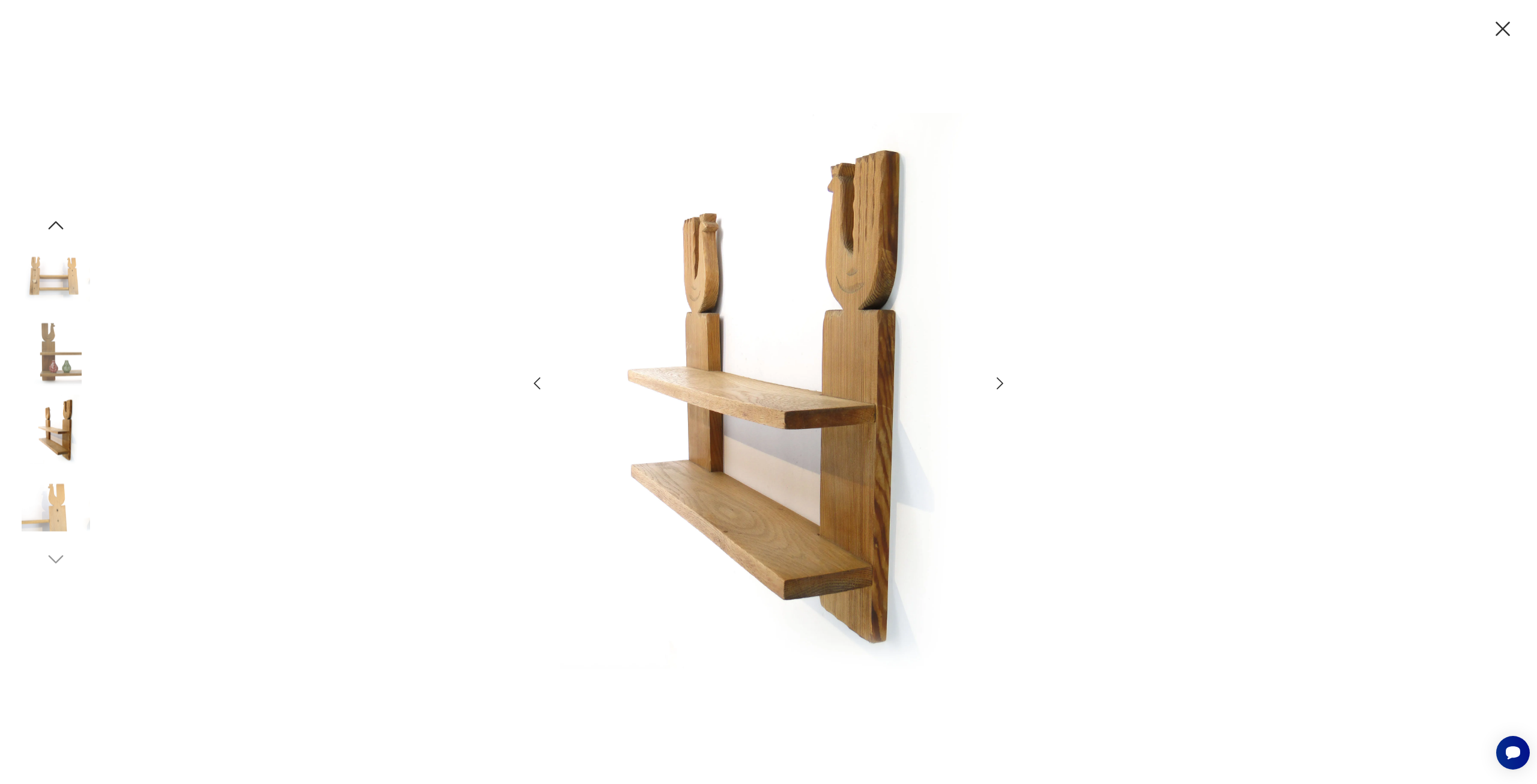
click at [998, 386] on icon "button" at bounding box center [1000, 383] width 17 height 17
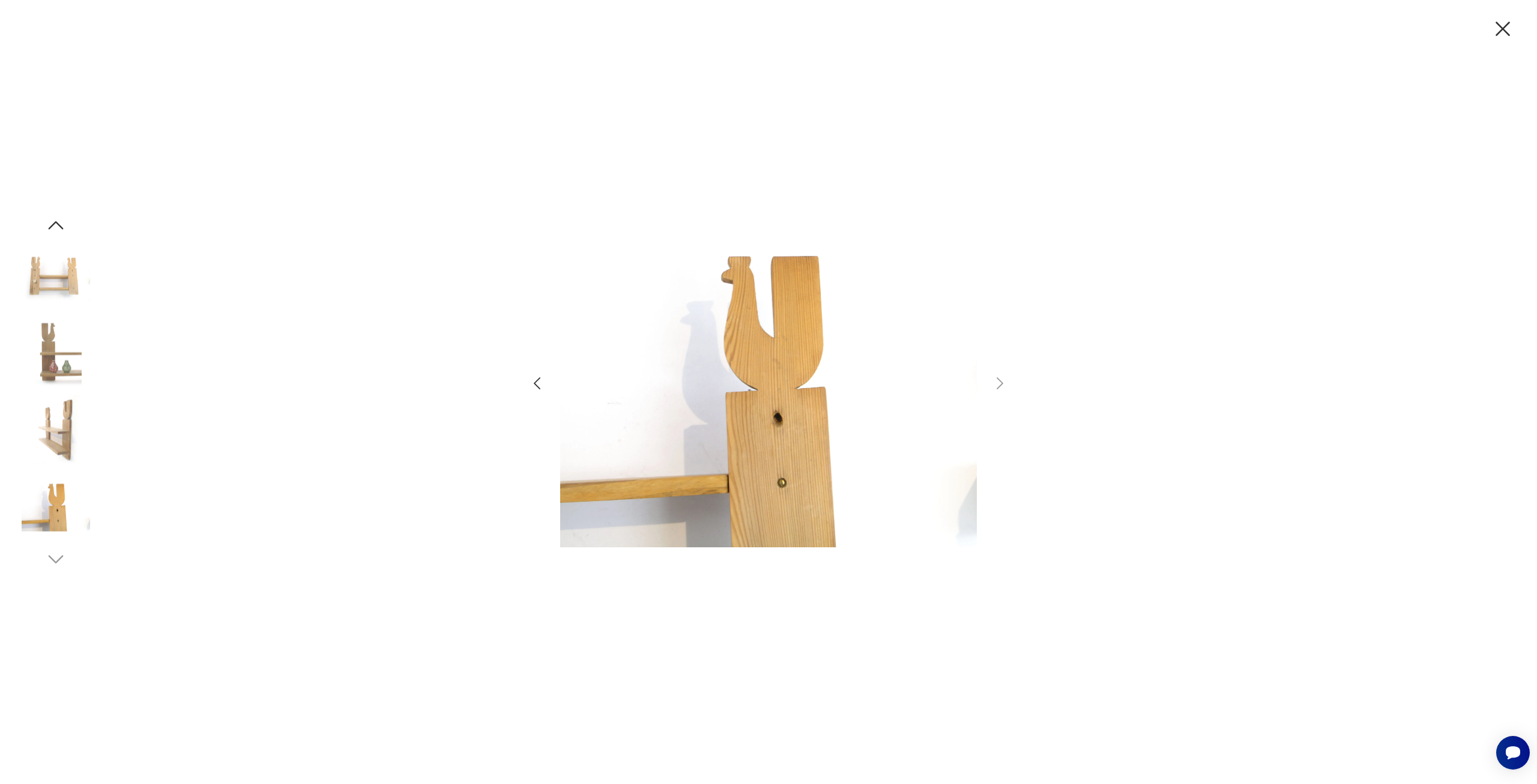
click at [535, 390] on icon "button" at bounding box center [537, 383] width 17 height 17
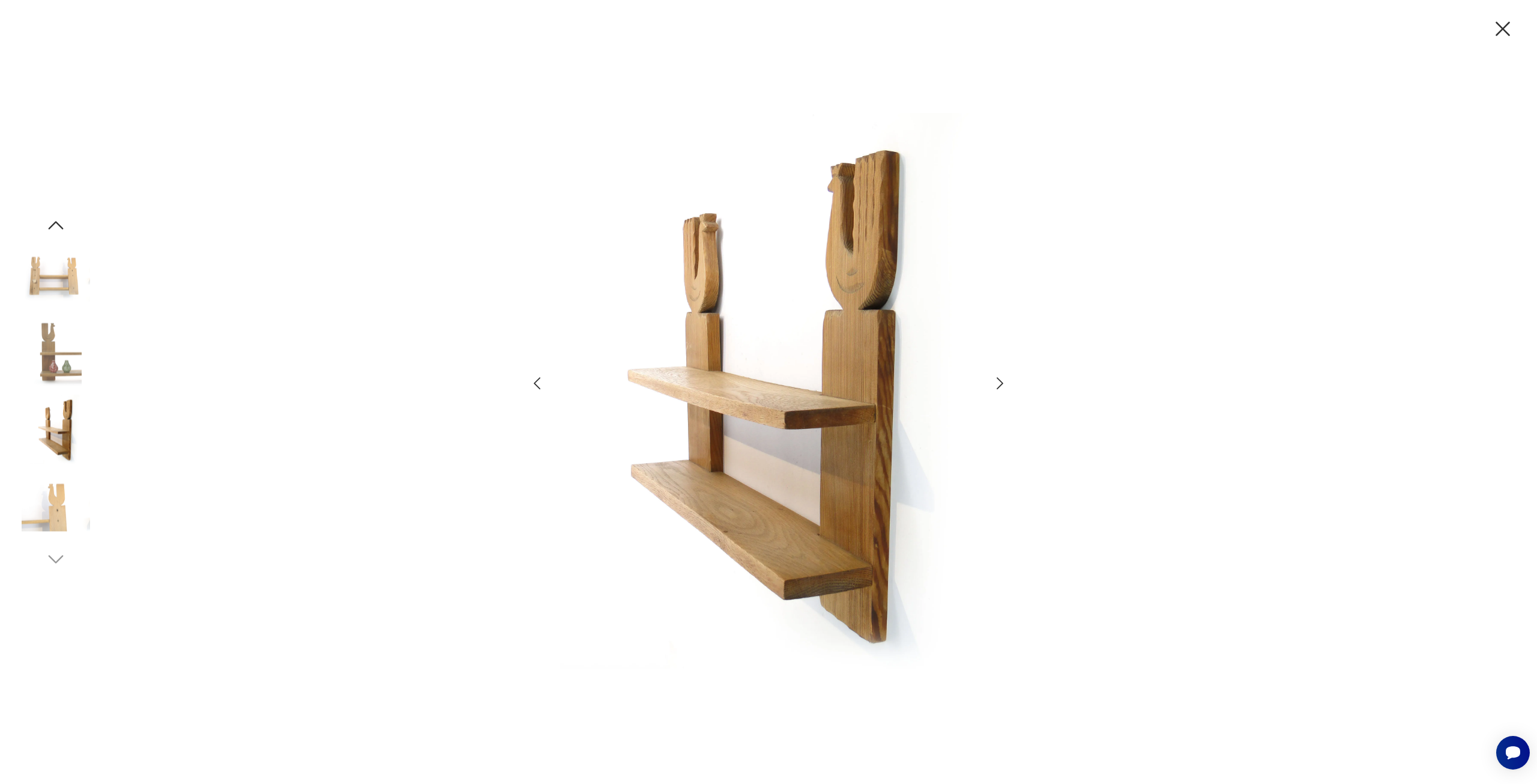
click at [1503, 33] on icon "button" at bounding box center [1503, 28] width 25 height 25
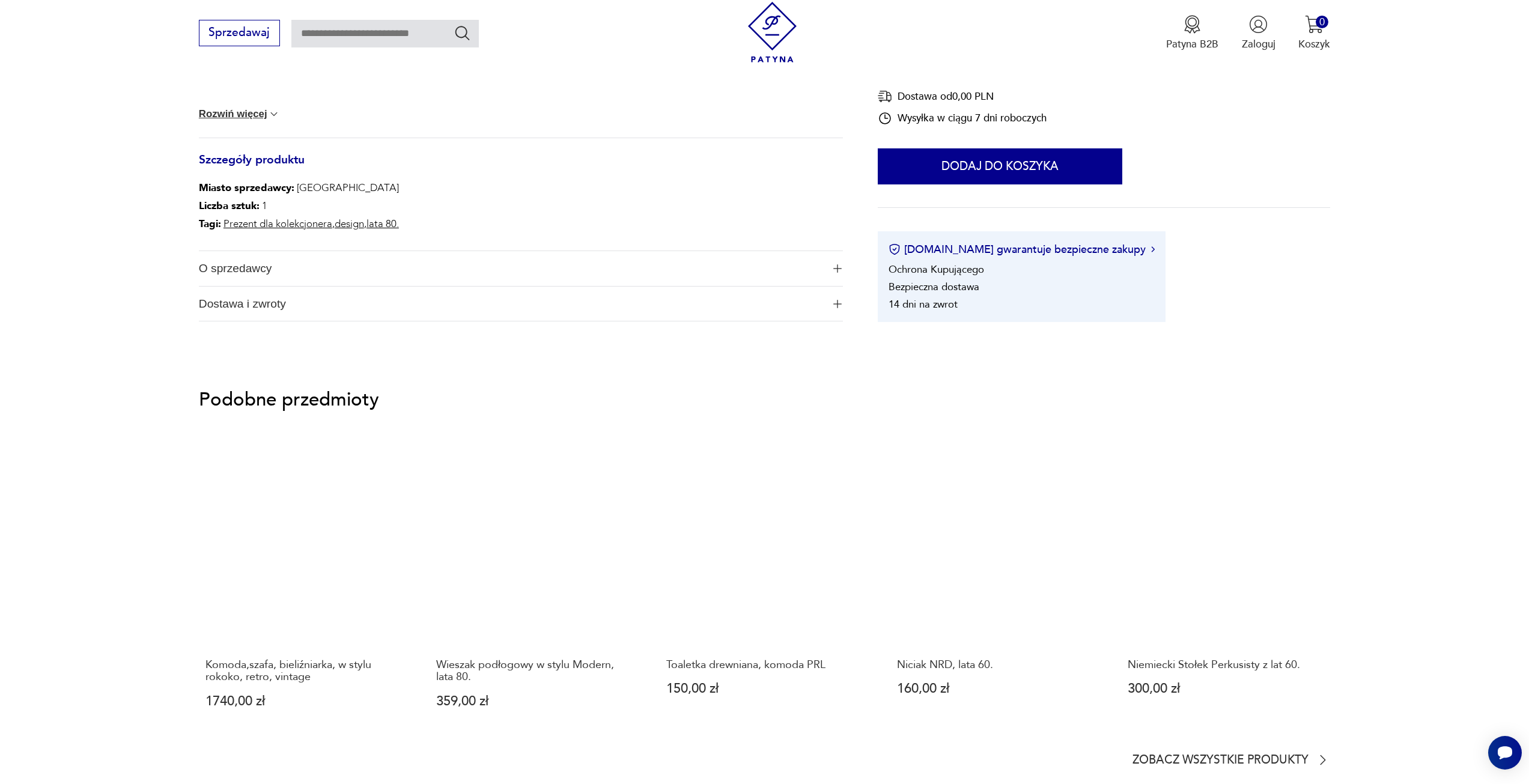
scroll to position [660, 0]
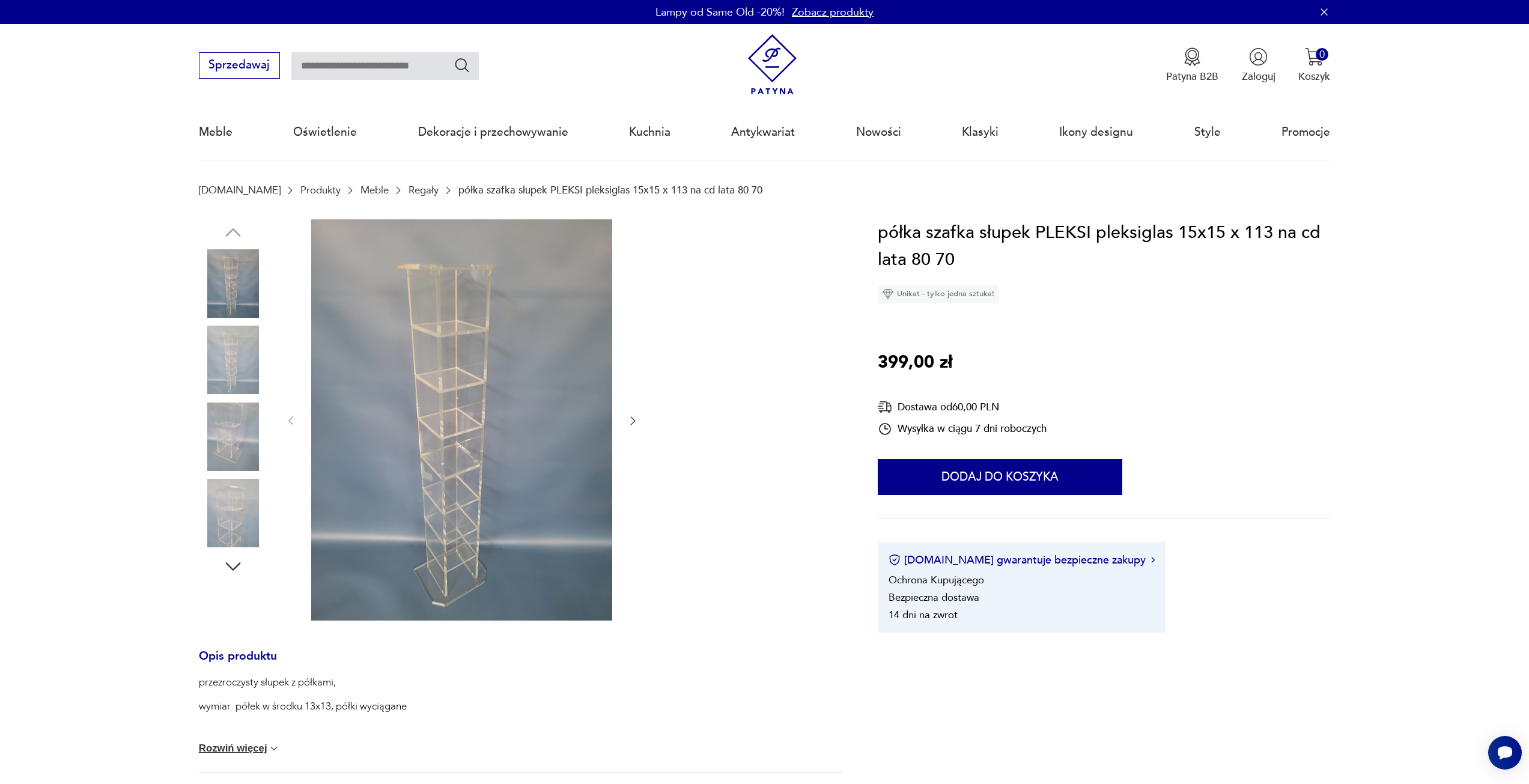
click at [635, 422] on icon "button" at bounding box center [633, 420] width 12 height 12
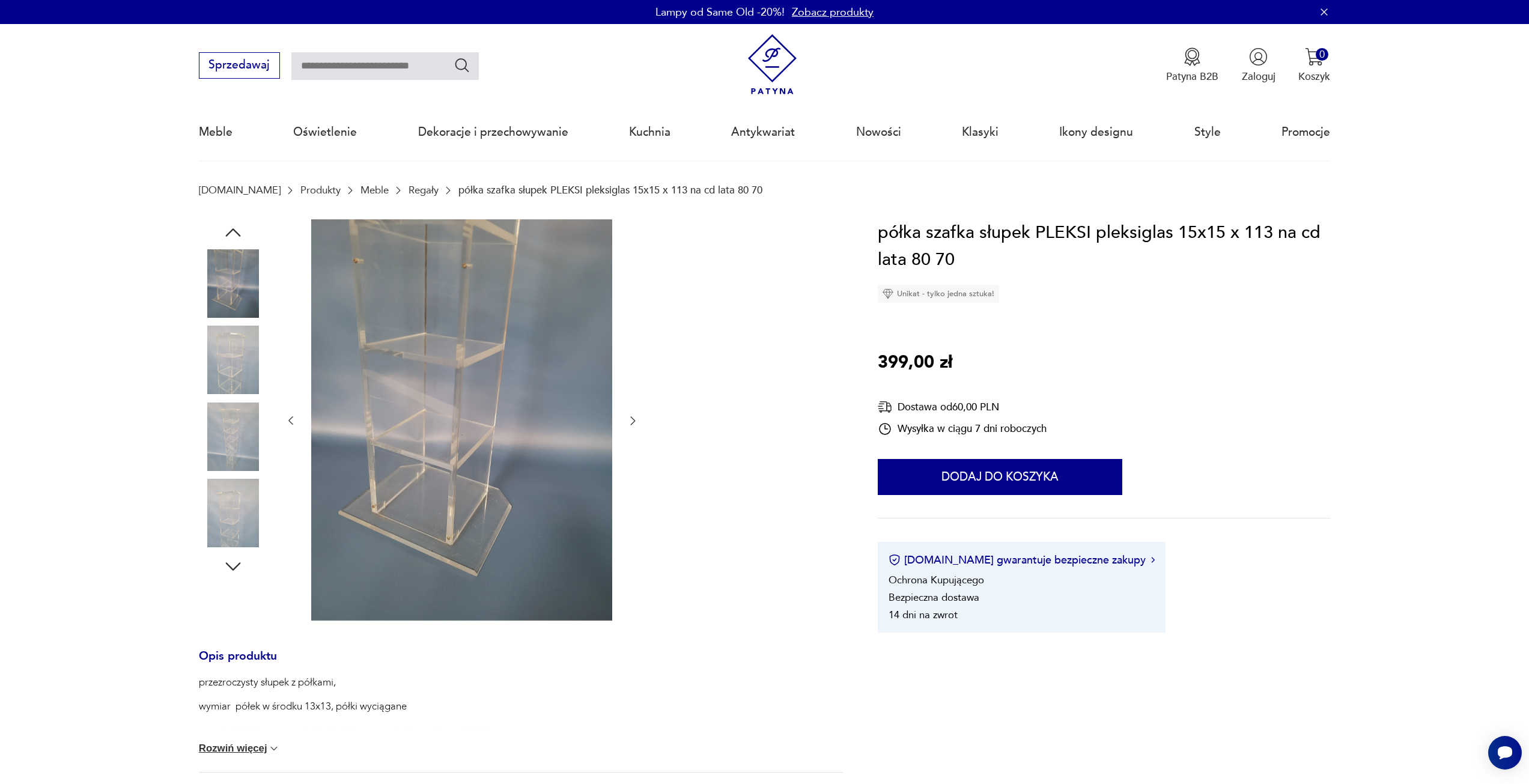
click at [635, 422] on icon "button" at bounding box center [633, 420] width 12 height 12
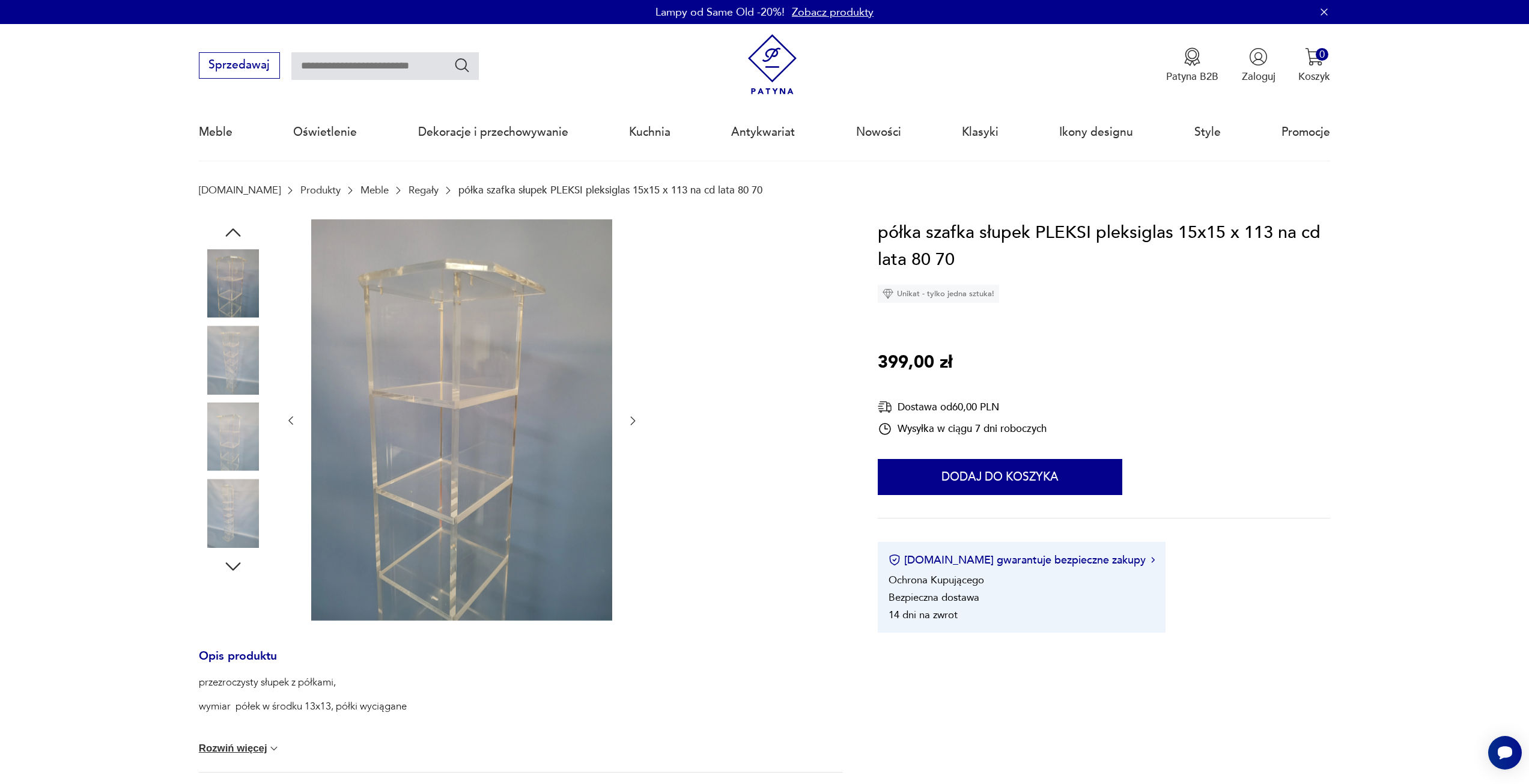
click at [635, 422] on icon "button" at bounding box center [633, 420] width 12 height 12
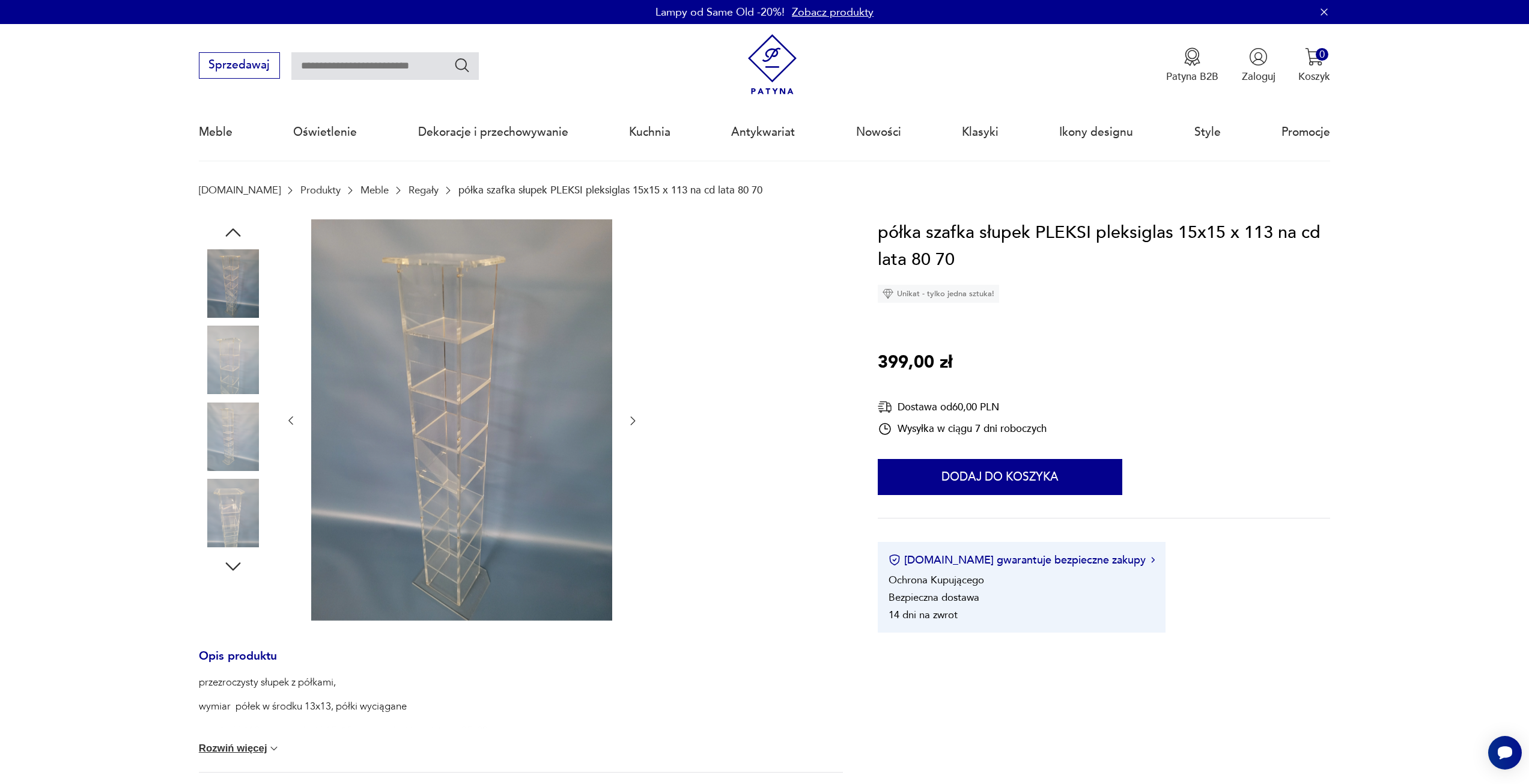
click at [635, 422] on icon "button" at bounding box center [633, 420] width 12 height 12
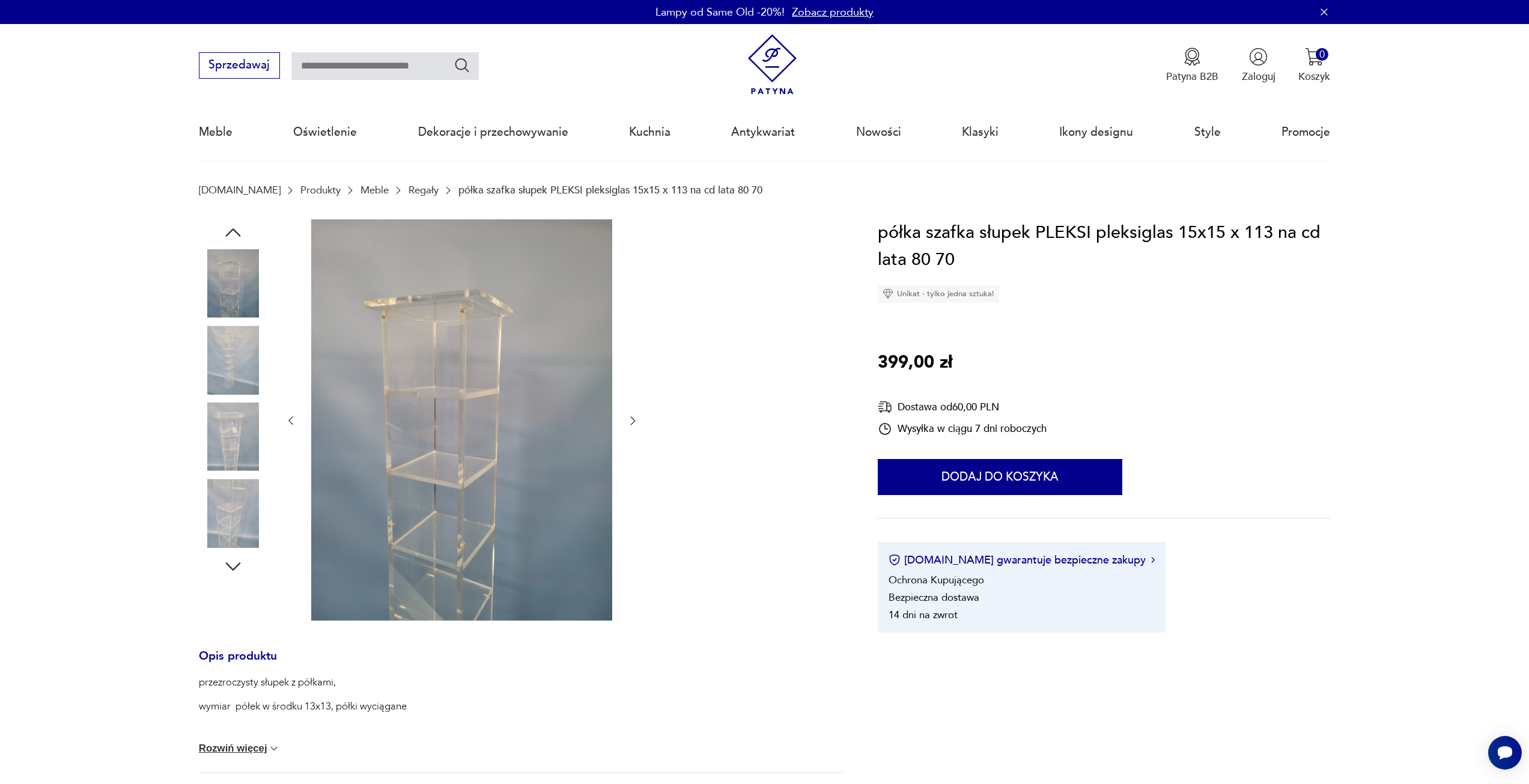
click at [635, 422] on icon "button" at bounding box center [633, 420] width 12 height 12
